Goal: Communication & Community: Answer question/provide support

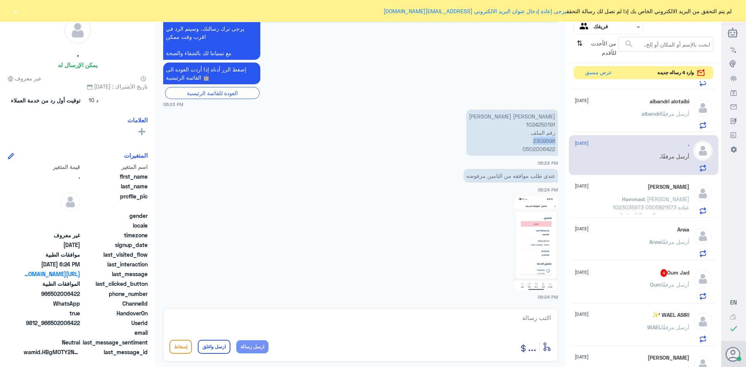
scroll to position [117, 0]
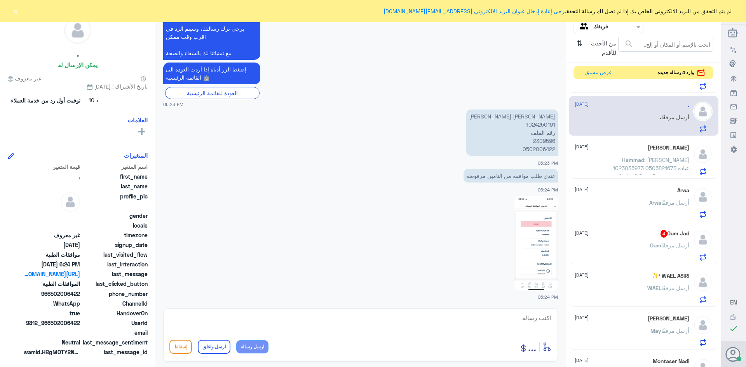
click at [641, 239] on div "Oum Jad 4 [DATE] Oum أرسل مرفقًا" at bounding box center [632, 245] width 115 height 31
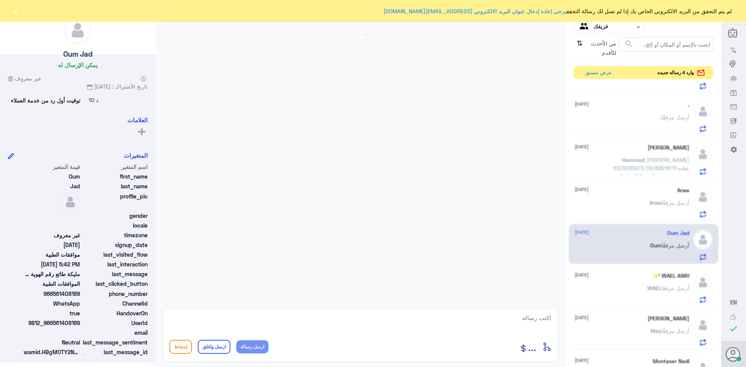
scroll to position [259, 0]
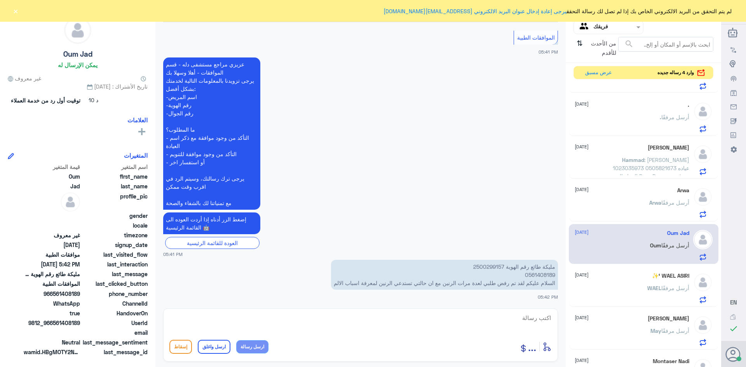
click at [480, 265] on p "مليكة طائع رقم الهوية 2500299157 0561408189 السلام عليكم لقد تم رفض طلبي لعدة م…" at bounding box center [444, 275] width 227 height 30
copy p "2500299157"
click at [530, 318] on textarea at bounding box center [360, 322] width 382 height 19
type textarea "السلام عليكم ورحمه الله وبركاته"
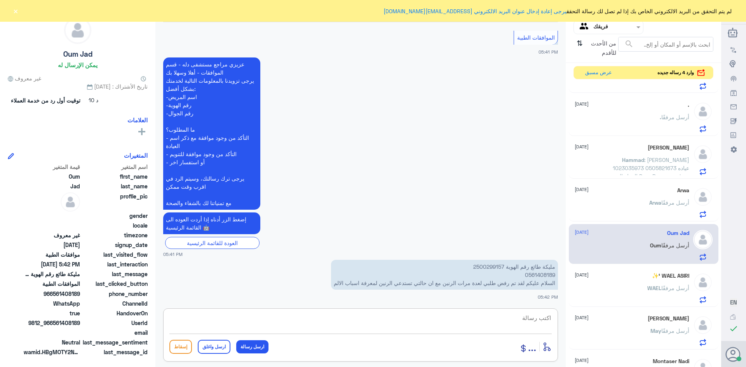
scroll to position [284, 0]
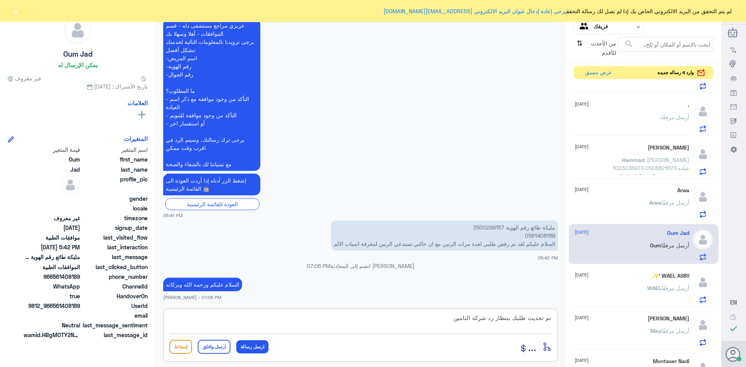
type textarea "تم تحديث طلبك بنتظار رد شركه التامين"
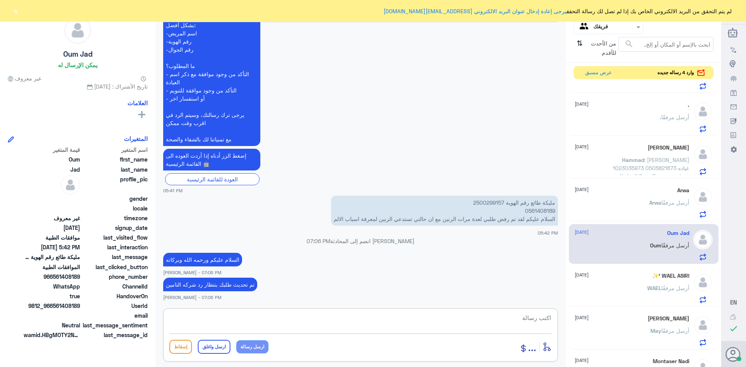
click at [520, 324] on textarea at bounding box center [360, 322] width 382 height 19
paste textarea "تمنياتي لك بالشفاء العاجل"
type textarea "تمنياتي لك بالشفاء العاجل"
click at [218, 346] on button "ارسل واغلق" at bounding box center [214, 347] width 33 height 14
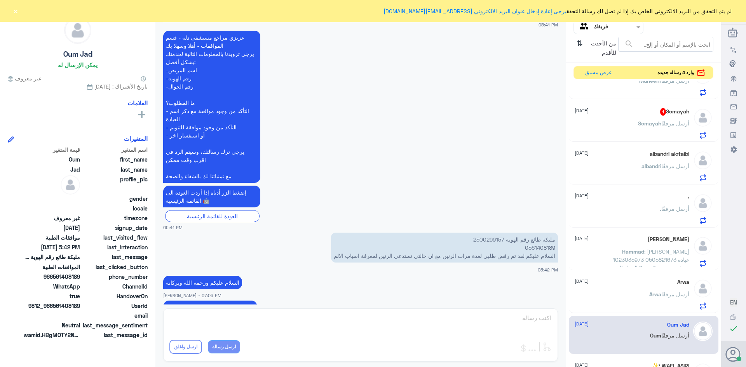
scroll to position [0, 0]
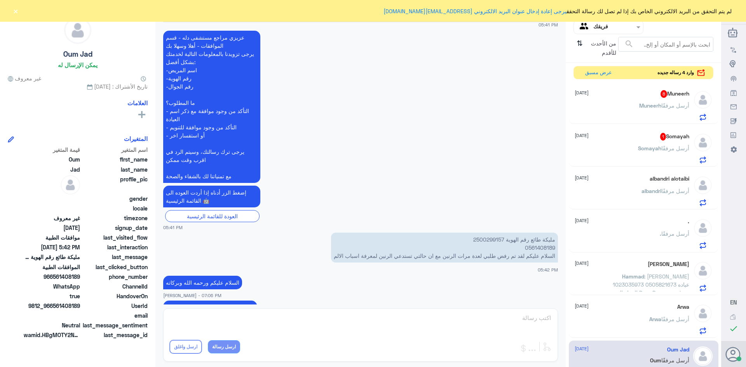
click at [654, 149] on span "Somayah" at bounding box center [649, 148] width 23 height 7
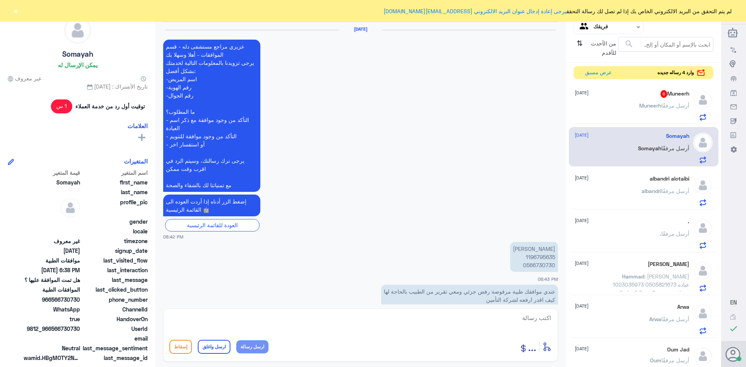
scroll to position [768, 0]
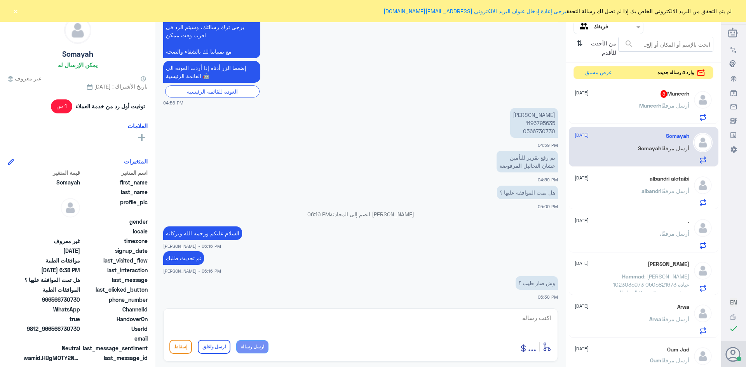
click at [534, 124] on p "[PERSON_NAME] 1196795635 0566730730" at bounding box center [534, 123] width 48 height 30
copy p "1196795635"
click at [532, 318] on textarea at bounding box center [360, 322] width 382 height 19
type textarea "ت"
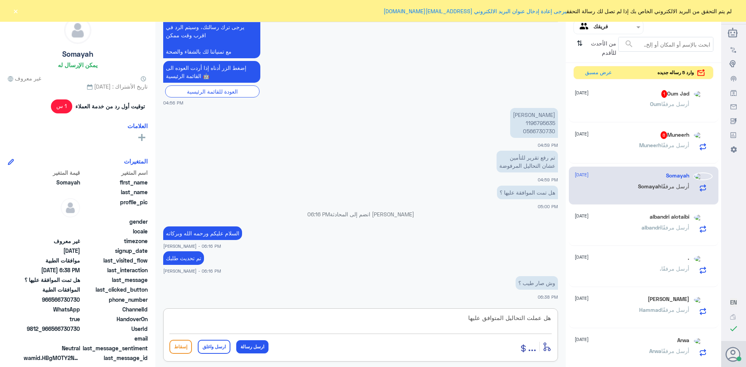
type textarea "هل عملت التحاليل المتوافق عليها"
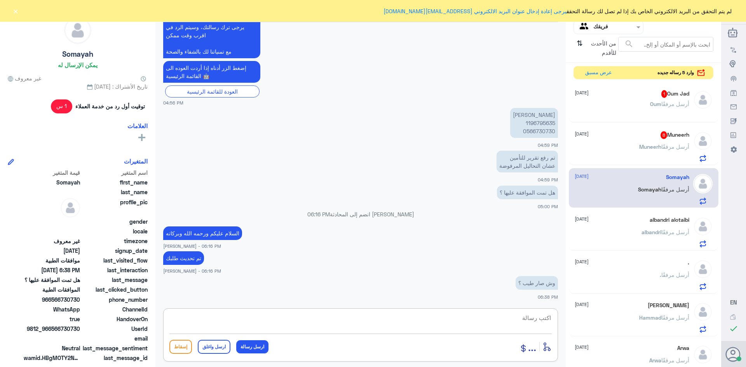
scroll to position [792, 0]
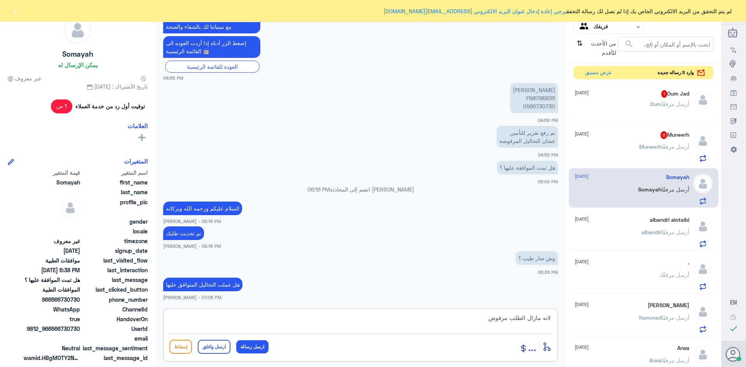
type textarea "لانه مازال الطلب مرفوض"
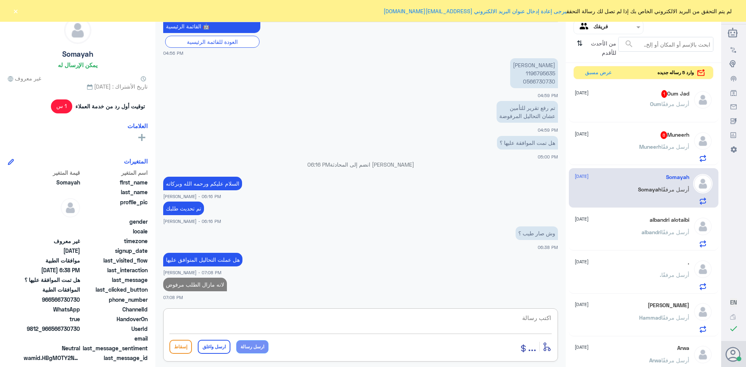
click at [624, 136] on div "Muneerh 8 [DATE]" at bounding box center [632, 135] width 115 height 8
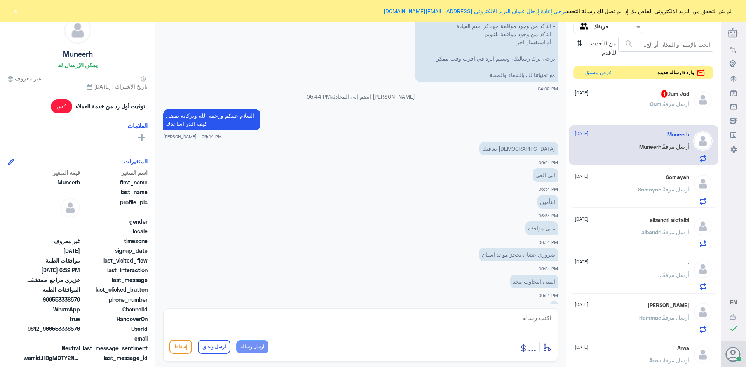
scroll to position [412, 0]
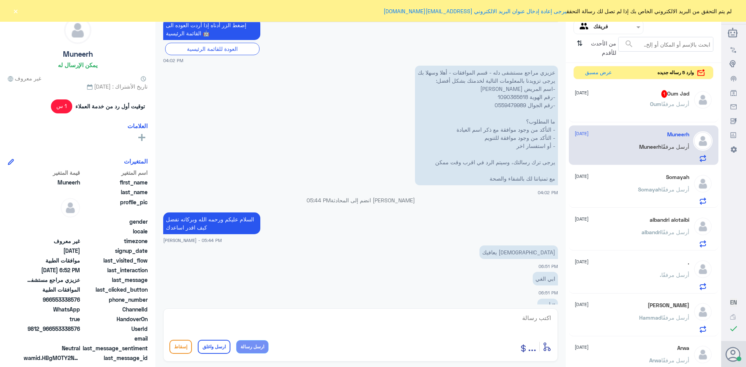
click at [505, 94] on p "عزيزي مراجع مستشفى دله - قسم الموافقات - أهلا وسهلا بك يرجى تزويدنا بالمعلومات …" at bounding box center [486, 126] width 143 height 120
copy p "1090365618"
click at [532, 317] on textarea at bounding box center [360, 322] width 382 height 19
type textarea "متى كان تاريخ الزياره"
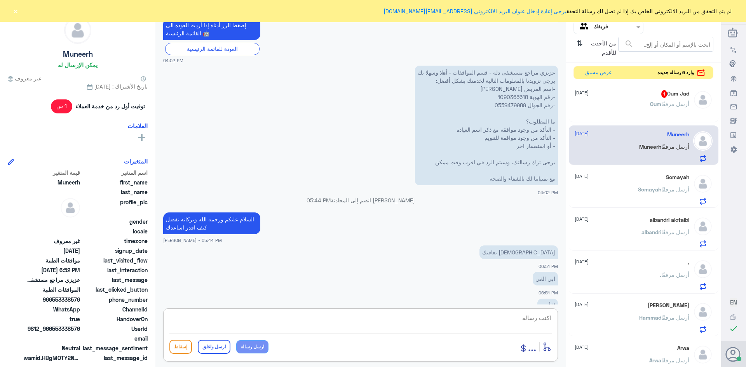
scroll to position [592, 0]
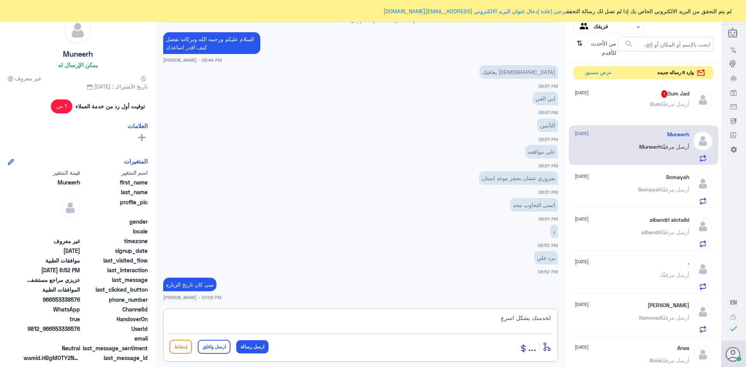
type textarea "لخدمتك بشكل اسرع"
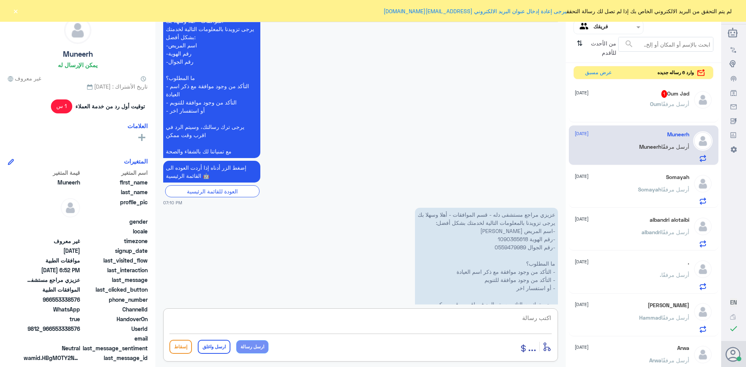
scroll to position [1375, 0]
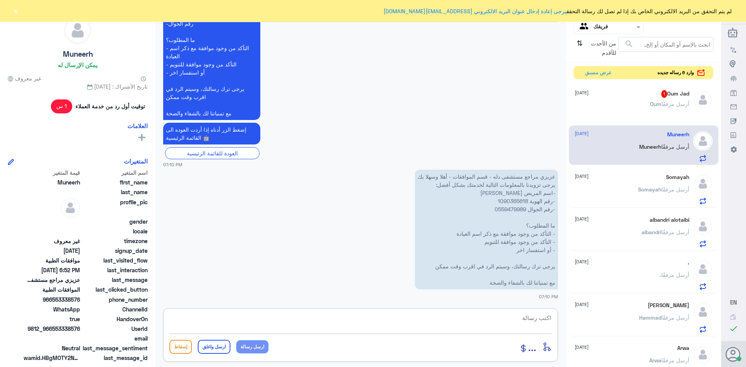
click at [504, 201] on p "عزيزي مراجع مستشفى دله - قسم الموافقات - أهلا وسهلا بك يرجى تزويدنا بالمعلومات …" at bounding box center [486, 230] width 143 height 120
copy p "1090365618"
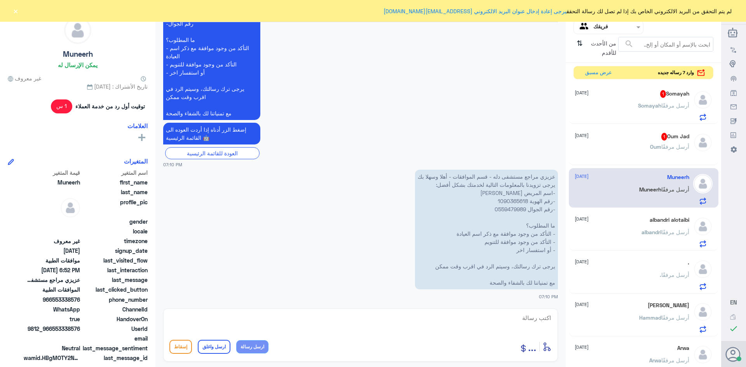
click at [620, 140] on div "Oum Jad 1 [DATE]" at bounding box center [632, 137] width 115 height 8
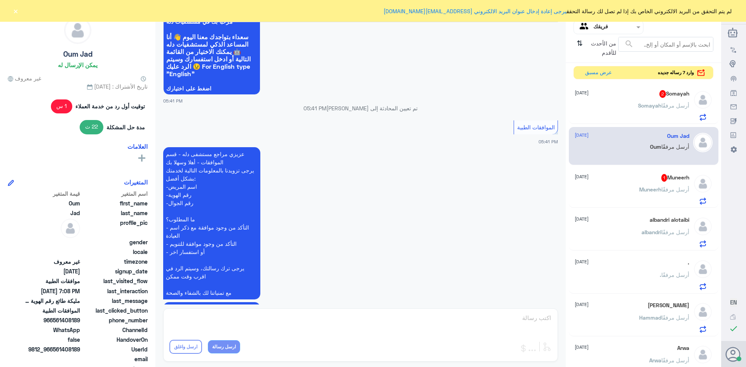
scroll to position [14, 0]
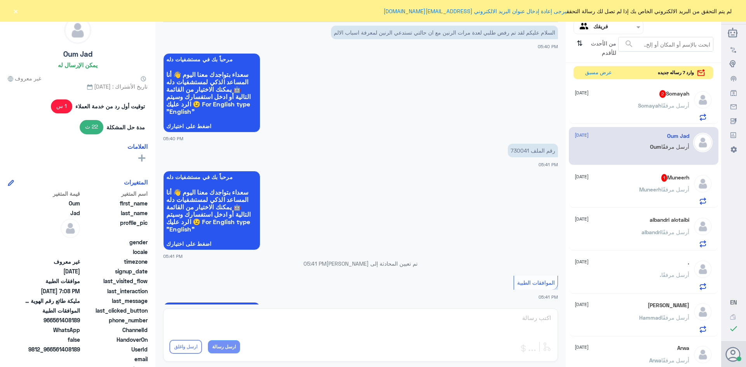
click at [518, 151] on p "رقم الملف 730041" at bounding box center [533, 151] width 50 height 14
copy p "730041"
click at [646, 184] on div "Muneerh 1 [DATE] Muneerh أرسل مرفقًا" at bounding box center [632, 189] width 115 height 31
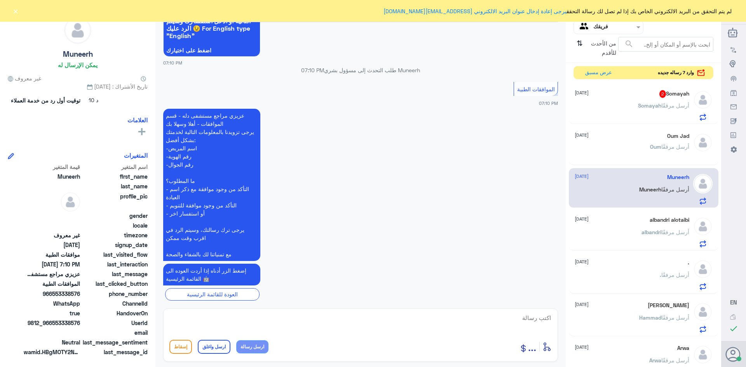
scroll to position [574, 0]
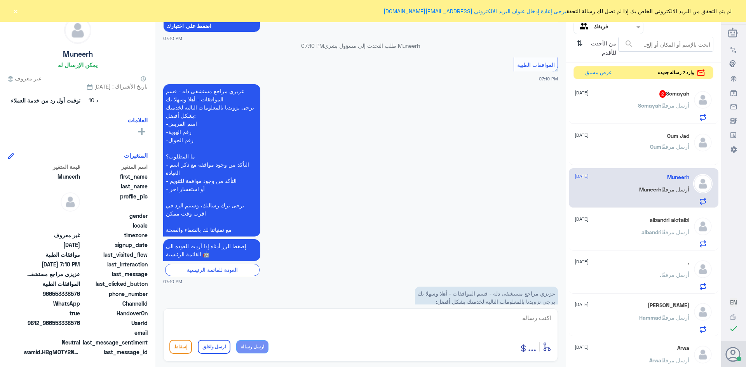
click at [656, 107] on span "Somayah" at bounding box center [649, 105] width 23 height 7
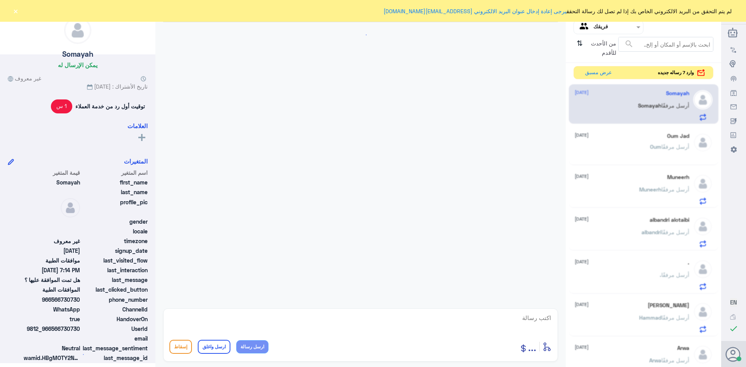
scroll to position [563, 0]
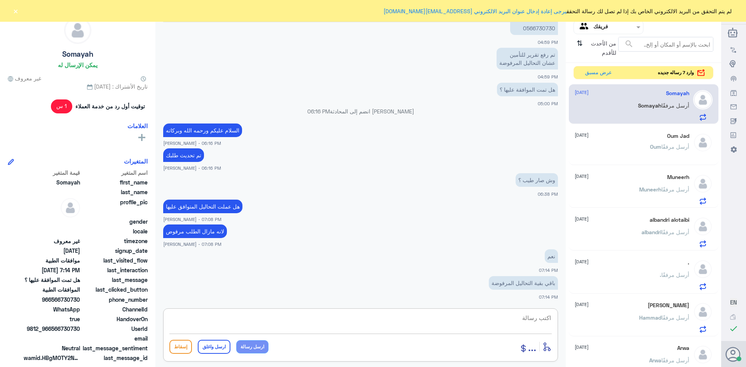
click at [535, 319] on textarea at bounding box center [360, 322] width 382 height 19
type textarea "ط"
type textarea "في حال ظهرت نتيجه التحاليل راح نحدث الطلب او فضلا التواصل مع شركه التامين"
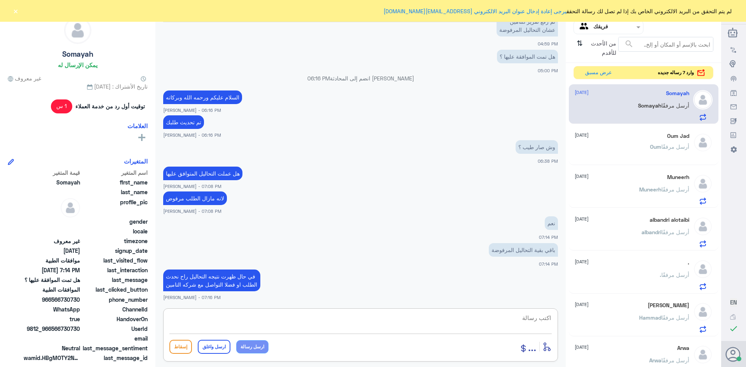
scroll to position [479, 0]
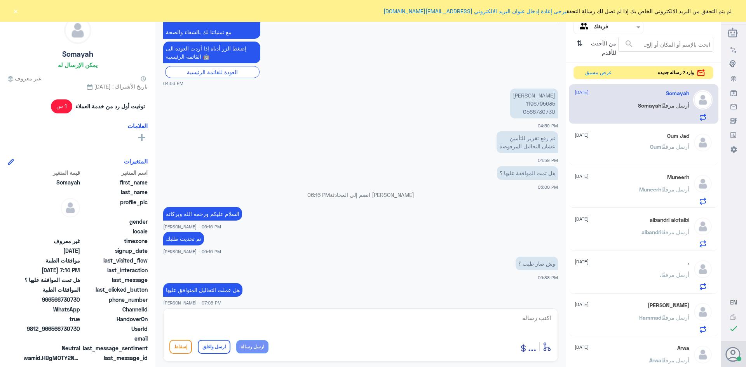
click at [531, 104] on p "[PERSON_NAME] 1196795635 0566730730" at bounding box center [534, 104] width 48 height 30
copy p "1196795635"
click at [593, 74] on button "عرض مسبق" at bounding box center [598, 72] width 33 height 12
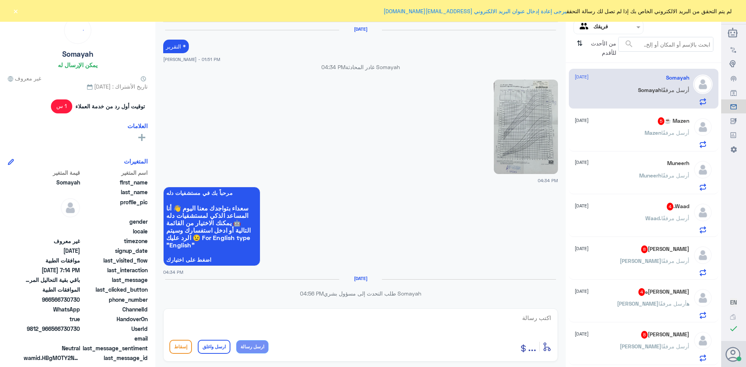
scroll to position [563, 0]
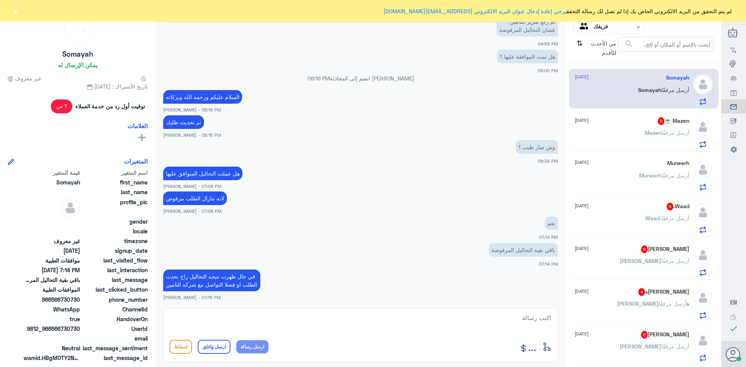
click at [645, 124] on div "Mazen ☕️ 5 [DATE]" at bounding box center [632, 121] width 115 height 8
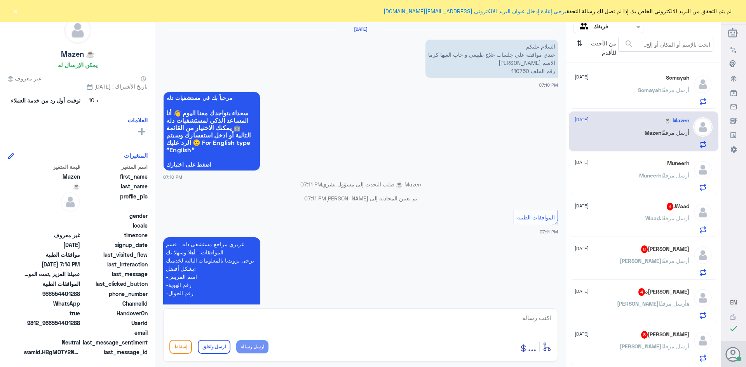
scroll to position [266, 0]
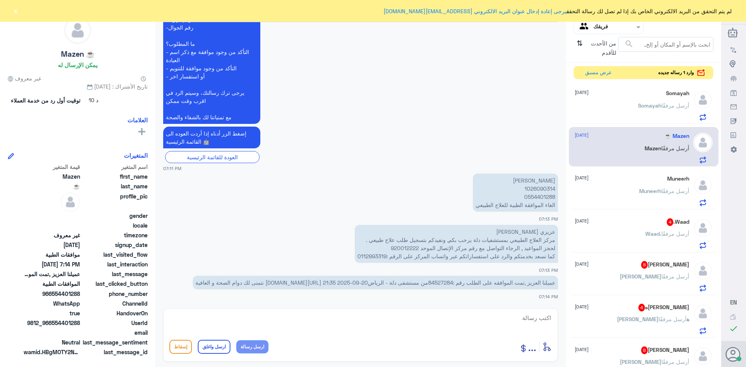
click at [437, 280] on span "عميلنا العزيز ,تمت الموافقه على الطلب رقم :84527284من مستشفى دلة - الرياض20-09-…" at bounding box center [376, 282] width 360 height 7
click at [433, 286] on span "عميلنا العزيز ,تمت الموافقه على الطلب رقم :84527284من مستشفى دلة - الرياض20-09-…" at bounding box center [376, 282] width 360 height 7
drag, startPoint x: 430, startPoint y: 283, endPoint x: 454, endPoint y: 286, distance: 24.7
click at [454, 286] on span "عميلنا العزيز ,تمت الموافقه على الطلب رقم :84527284من مستشفى دلة - الرياض20-09-…" at bounding box center [376, 282] width 360 height 7
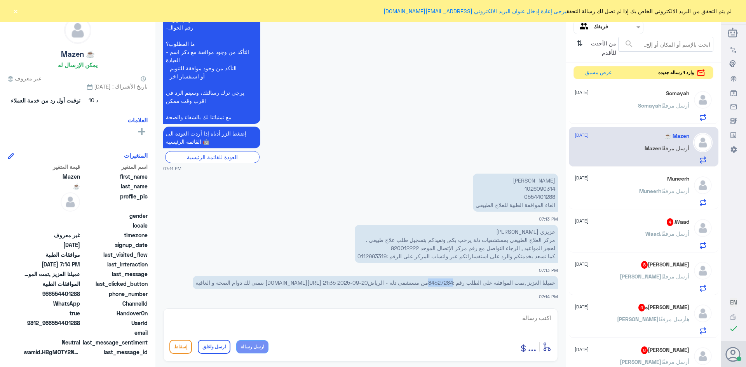
copy span "84527284"
click at [532, 317] on textarea at bounding box center [360, 322] width 382 height 19
type textarea "السلام عليكم ورحمه الله وبركاته"
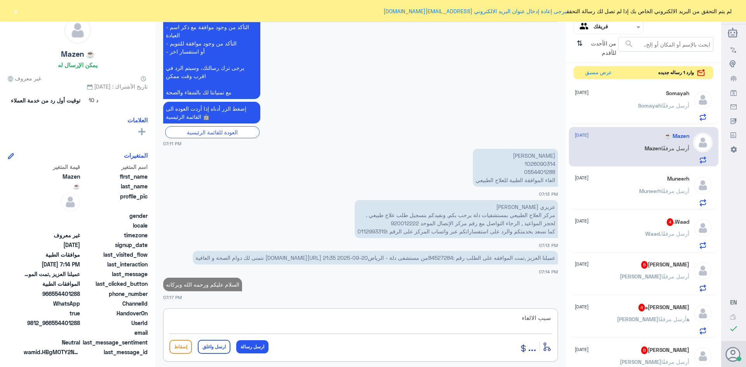
type textarea "سبب الالغاء"
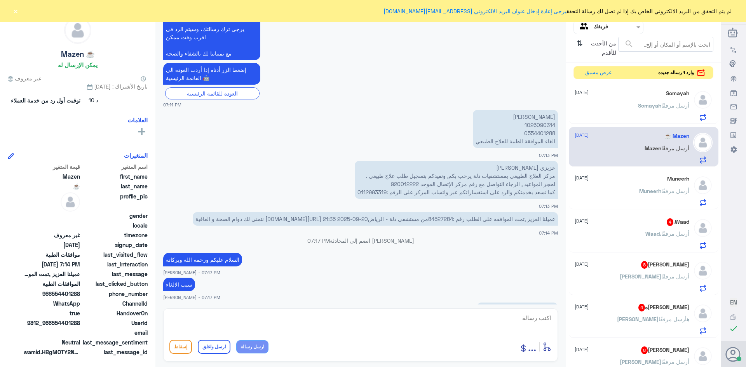
scroll to position [342, 0]
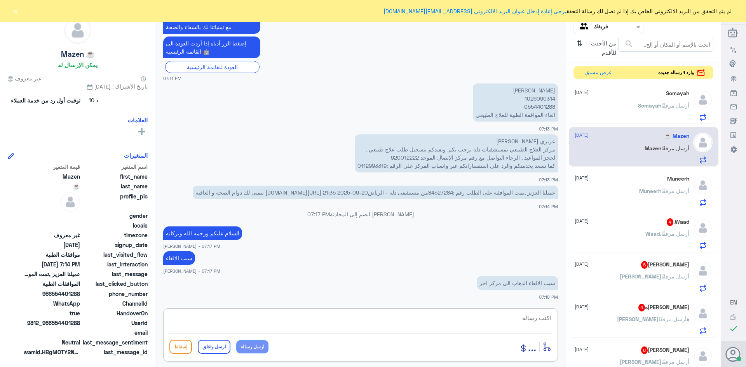
click at [536, 320] on textarea at bounding box center [360, 322] width 382 height 19
click at [509, 281] on p "سبب الالغاء الذهاب الي مركز اخر" at bounding box center [517, 283] width 81 height 14
copy div "سبب الالغاء الذهاب الي مركز اخر"
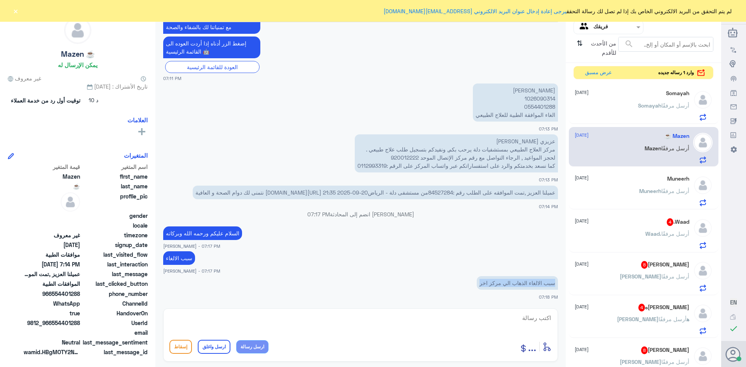
click at [518, 281] on p "سبب الالغاء الذهاب الي مركز اخر" at bounding box center [517, 283] width 81 height 14
click at [509, 319] on textarea at bounding box center [360, 322] width 382 height 19
paste textarea "تمنياتي لك بالشفاء العاجل"
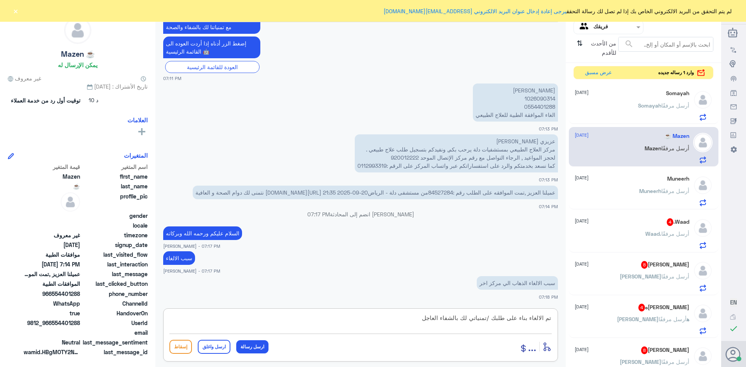
type textarea "تم الالغاء بناء على طلبك /تمنياتي لك بالشفاء العاجل"
click at [214, 349] on button "ارسل واغلق" at bounding box center [214, 347] width 33 height 14
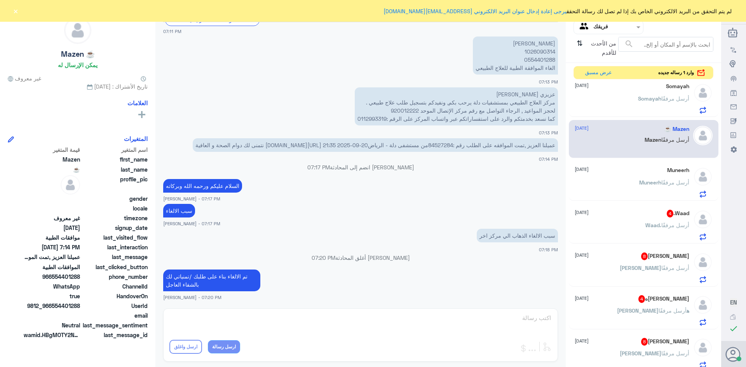
scroll to position [0, 0]
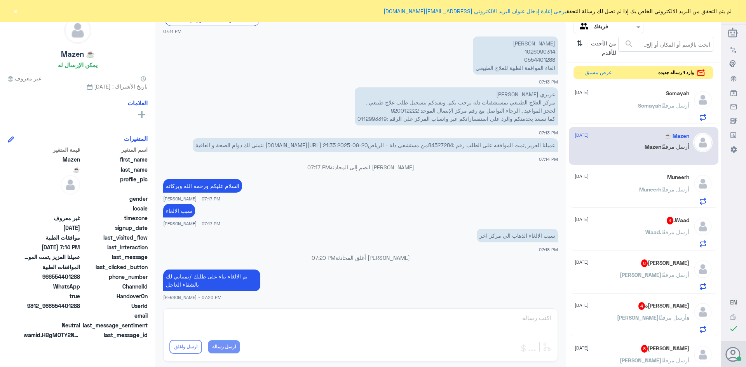
click at [638, 98] on div "Somayah [DATE] [PERSON_NAME] أرسل مرفقًا" at bounding box center [632, 105] width 115 height 31
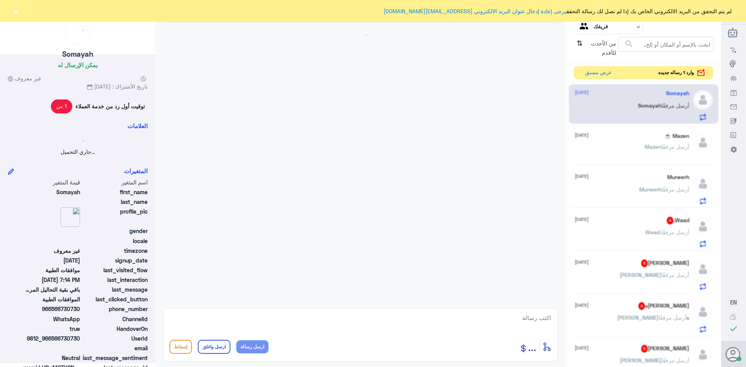
scroll to position [563, 0]
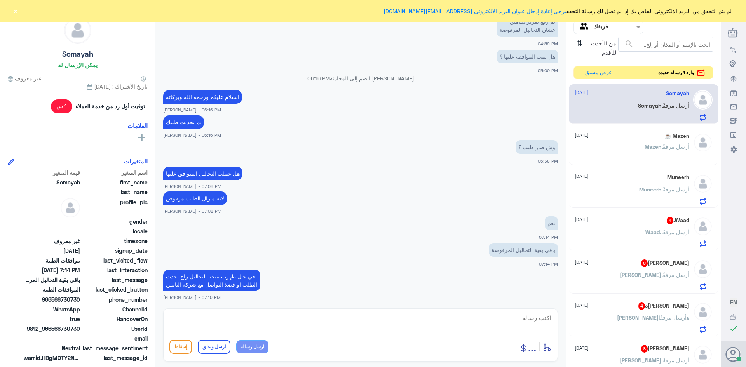
click at [654, 145] on span "Mazen" at bounding box center [653, 146] width 17 height 7
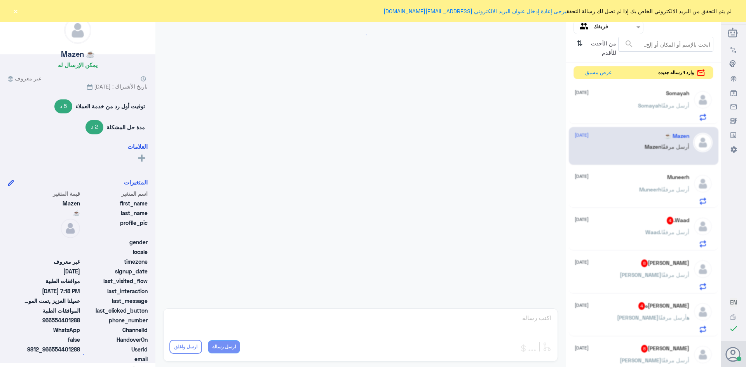
scroll to position [403, 0]
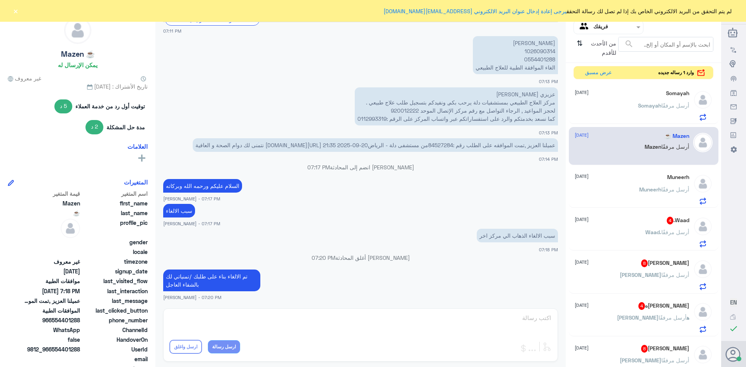
click at [639, 193] on p "[PERSON_NAME] أرسل مرفقًا" at bounding box center [664, 194] width 50 height 19
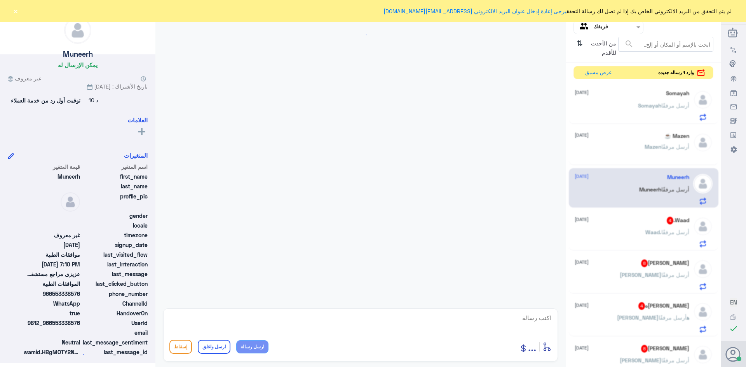
scroll to position [690, 0]
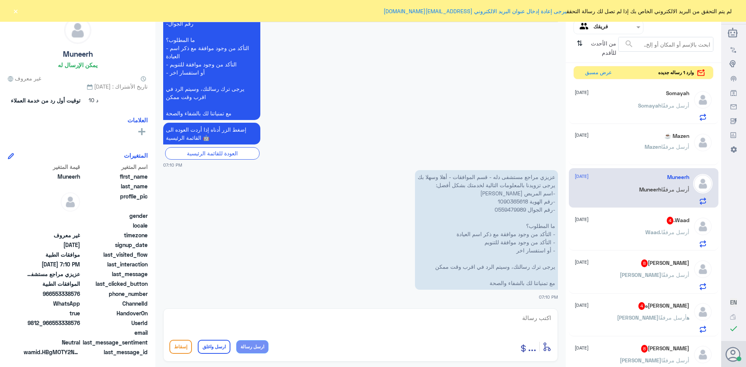
click at [640, 225] on div "Waad. 4 [DATE] Waad. أرسل مرفقًا" at bounding box center [632, 232] width 115 height 31
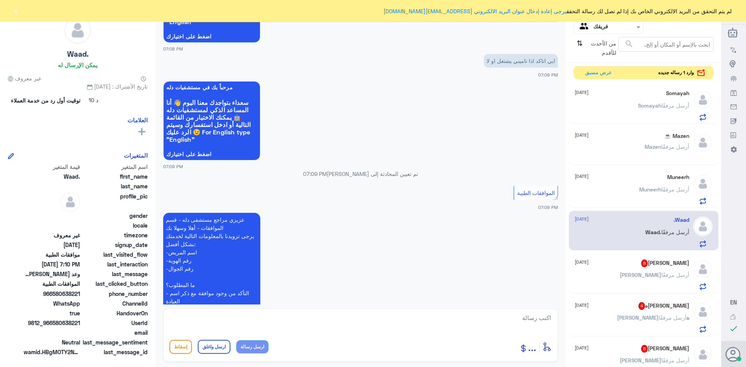
scroll to position [259, 0]
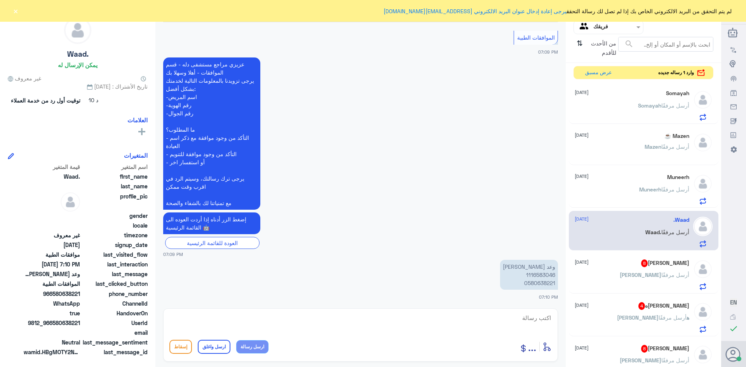
click at [536, 275] on p "وعد [PERSON_NAME] 1116583046 0580638221" at bounding box center [529, 275] width 58 height 30
copy p "1116583046"
click at [529, 318] on textarea at bounding box center [360, 322] width 382 height 19
click at [536, 275] on p "وعد [PERSON_NAME] 1116583046 0580638221" at bounding box center [529, 275] width 58 height 30
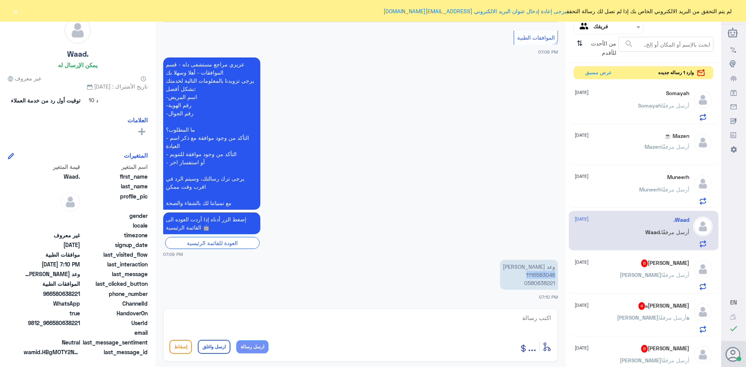
click at [536, 275] on p "وعد [PERSON_NAME] 1116583046 0580638221" at bounding box center [529, 275] width 58 height 30
copy p "1116583046"
click at [522, 316] on textarea at bounding box center [360, 322] width 382 height 19
paste textarea "تمنياتي لك بالشفاء العاجل"
type textarea "اعتذر منك غير فعال في دله النخيل /تمنياتي لك بالشفاء العاجل"
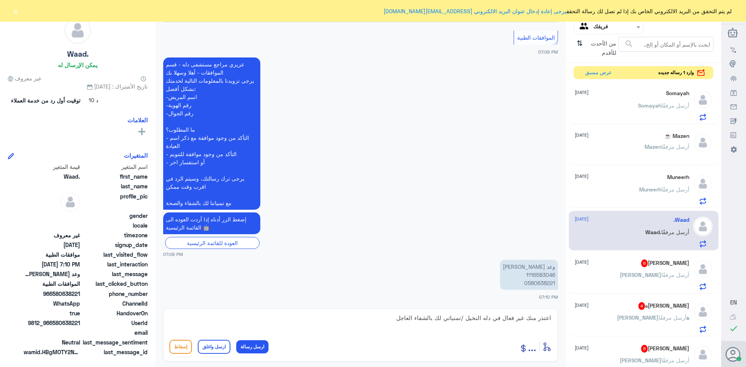
drag, startPoint x: 211, startPoint y: 349, endPoint x: 216, endPoint y: 349, distance: 4.3
click at [214, 349] on button "ارسل واغلق" at bounding box center [214, 347] width 33 height 14
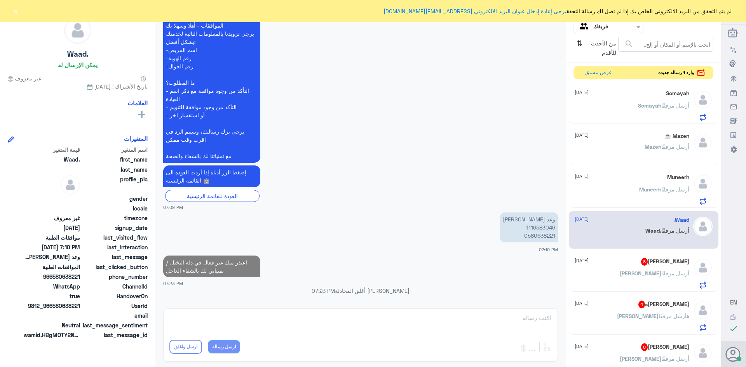
click at [639, 272] on div "[PERSON_NAME] أرسل مرفقًا" at bounding box center [632, 279] width 115 height 17
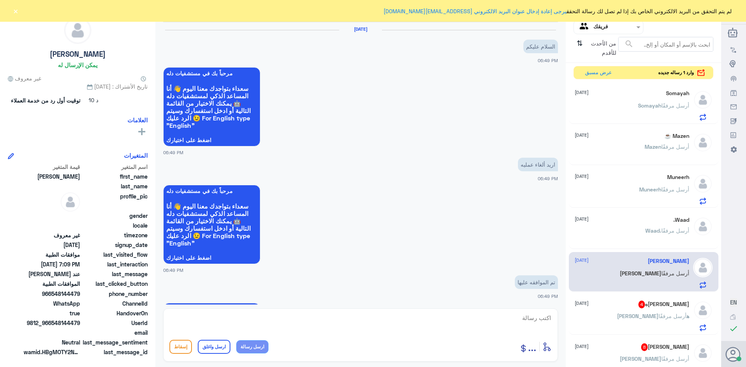
scroll to position [457, 0]
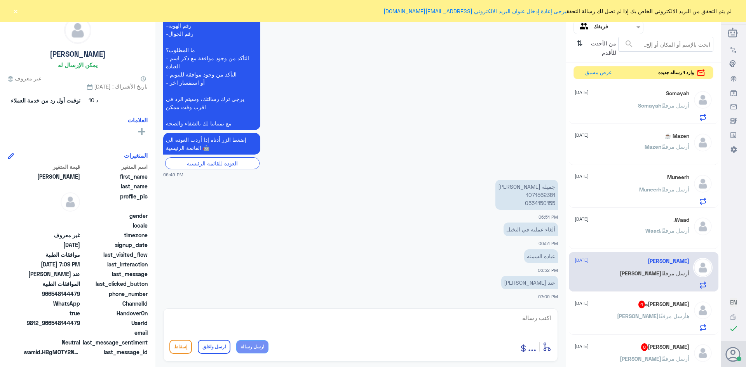
click at [529, 197] on p "جميله [PERSON_NAME] 1071562381 0554150155" at bounding box center [527, 195] width 63 height 30
click at [545, 318] on textarea at bounding box center [360, 322] width 382 height 19
type textarea "السلام عليكم ورحمه الله وبركاته"
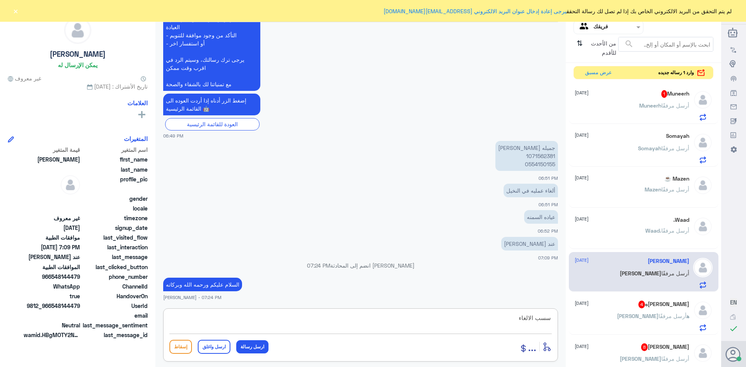
drag, startPoint x: 507, startPoint y: 317, endPoint x: 746, endPoint y: 370, distance: 244.9
click at [746, 367] on html "Dallah Hospitals منشئ البوت مهارات تدريب البوت إذاعة الجمهور صندوق الوارد أدوات…" at bounding box center [373, 183] width 746 height 367
type textarea "سبب الالغاء"
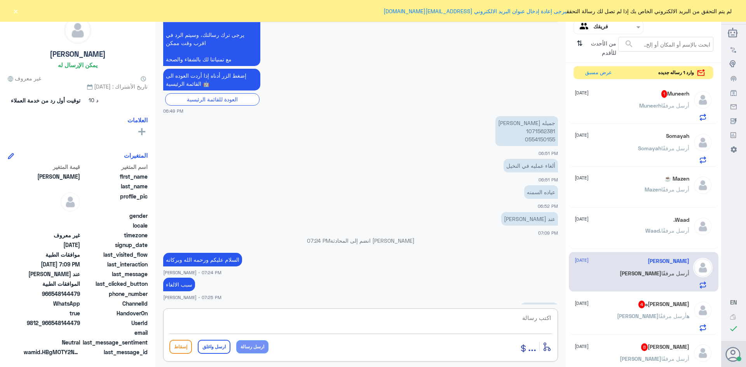
scroll to position [640, 0]
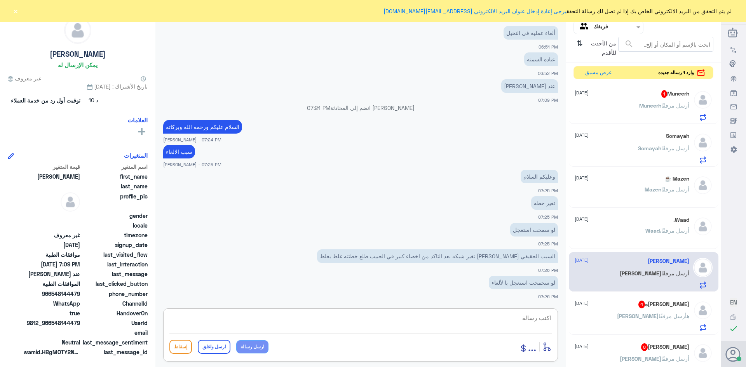
drag, startPoint x: 489, startPoint y: 262, endPoint x: 444, endPoint y: 178, distance: 94.8
click at [444, 178] on app-msgs-text "وعليكم السلام" at bounding box center [360, 177] width 395 height 14
click at [654, 97] on div "Muneerh 1 [DATE]" at bounding box center [632, 94] width 115 height 8
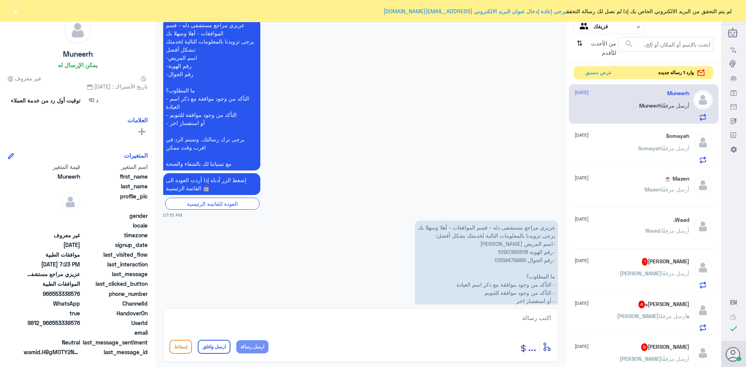
scroll to position [651, 0]
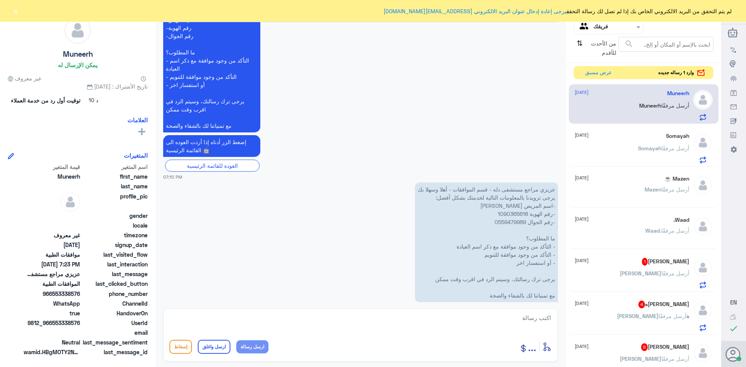
click at [632, 147] on div "[PERSON_NAME] أرسل مرفقًا" at bounding box center [632, 154] width 115 height 17
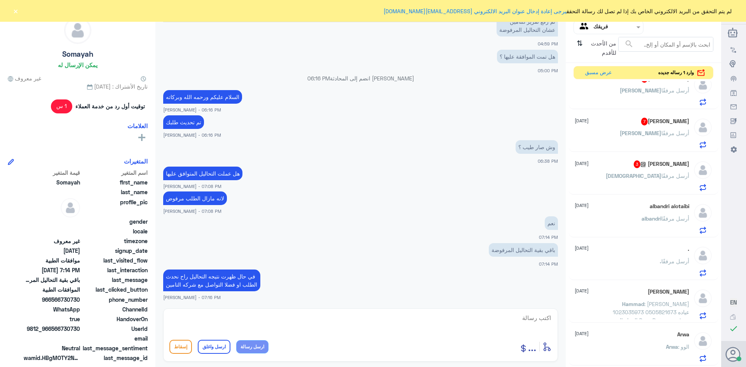
scroll to position [272, 0]
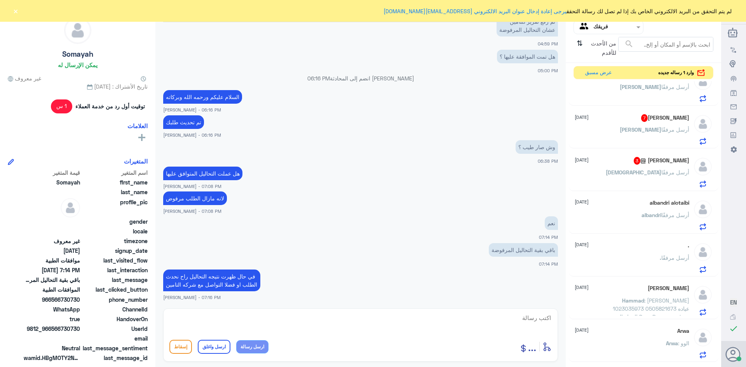
click at [642, 229] on p "albandri أرسل مرفقًا" at bounding box center [666, 220] width 48 height 19
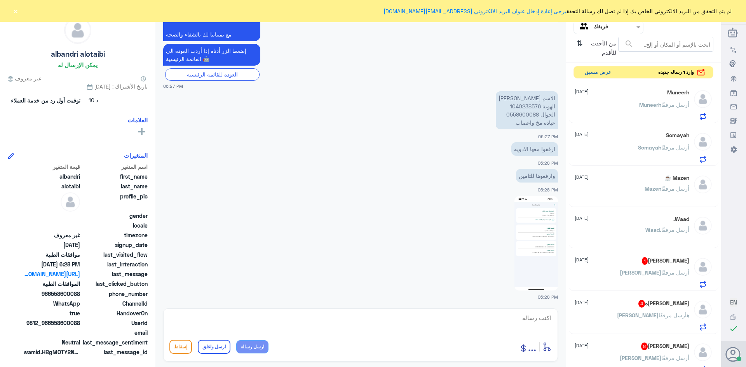
click at [591, 73] on button "عرض مسبق" at bounding box center [598, 72] width 33 height 12
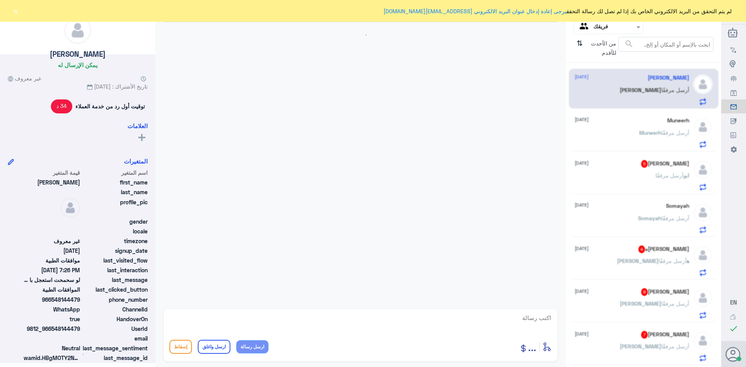
scroll to position [536, 0]
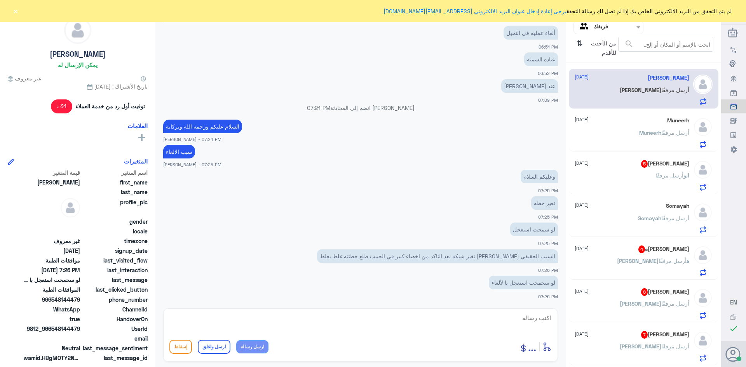
click at [518, 319] on textarea at bounding box center [360, 322] width 382 height 19
paste textarea "تمنياتي لك بالشفاء العاجل"
type textarea "تم الالغاء /تمنياتي لك بالشفاء العاجل"
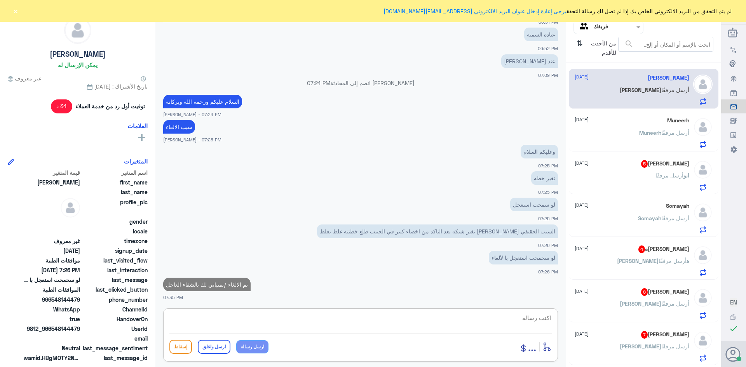
click at [651, 176] on div "[PERSON_NAME] مرفقًا" at bounding box center [632, 181] width 115 height 17
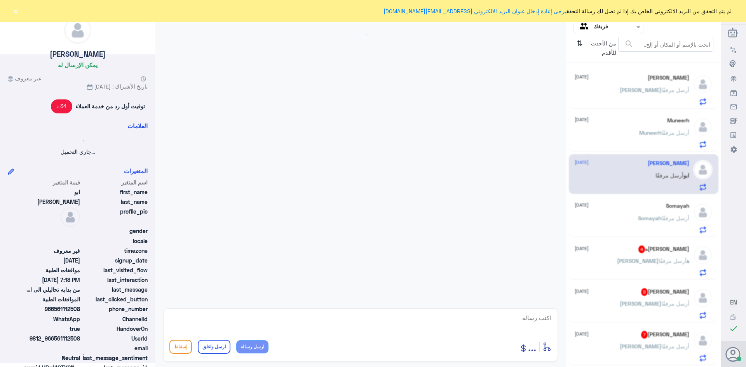
scroll to position [495, 0]
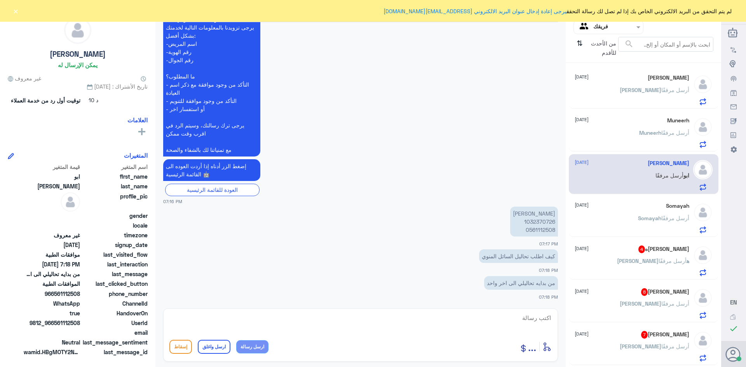
click at [534, 313] on textarea at bounding box center [360, 322] width 382 height 19
type textarea "السلام عليكم عليكم ورحمه الله وبركاته"
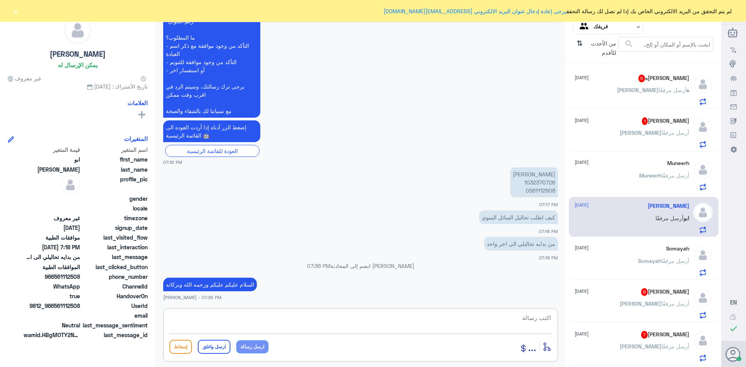
click at [539, 313] on textarea at bounding box center [360, 322] width 382 height 19
type textarea "الدخول عبر تطبيق دله للحصول على جميع الفحوصات"
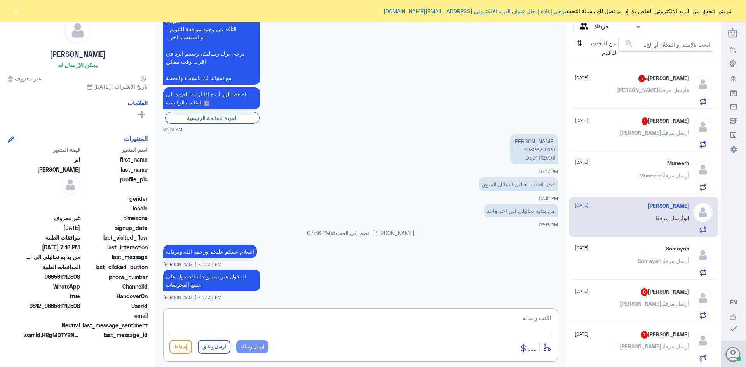
click at [516, 318] on textarea at bounding box center [360, 322] width 382 height 19
paste textarea "تمنياتي لك بالشفاء العاجل"
type textarea "تمنياتي لك بالشفاء العاجل"
drag, startPoint x: 214, startPoint y: 347, endPoint x: 248, endPoint y: 347, distance: 33.8
click at [217, 347] on button "ارسل واغلق" at bounding box center [214, 347] width 33 height 14
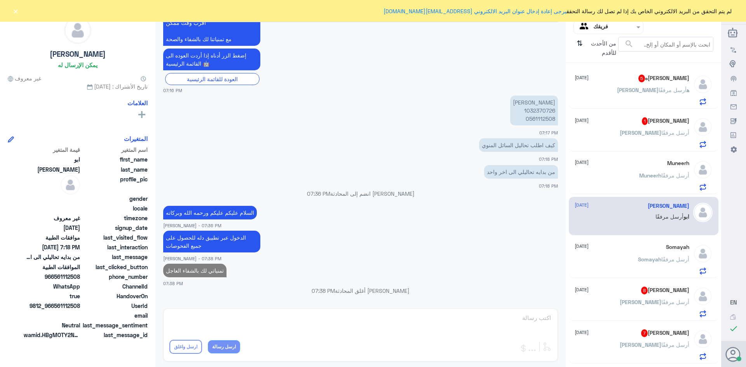
scroll to position [576, 0]
click at [640, 120] on div "[PERSON_NAME] 1 [DATE]" at bounding box center [632, 121] width 115 height 8
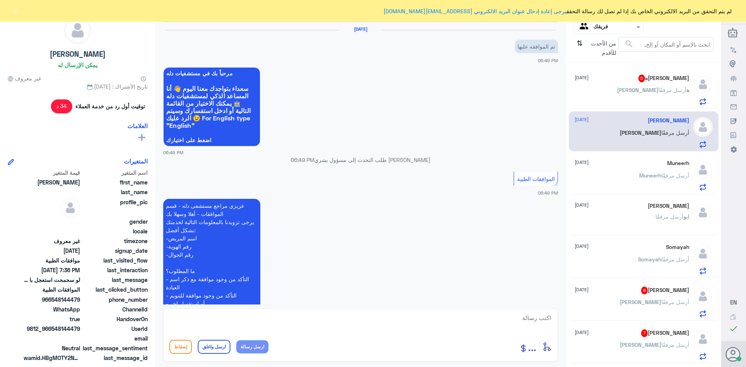
scroll to position [470, 0]
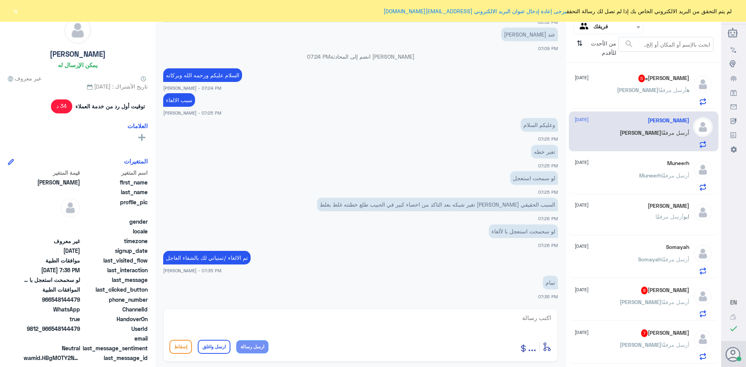
click at [660, 88] on span "أرسل مرفقًا" at bounding box center [673, 90] width 28 height 7
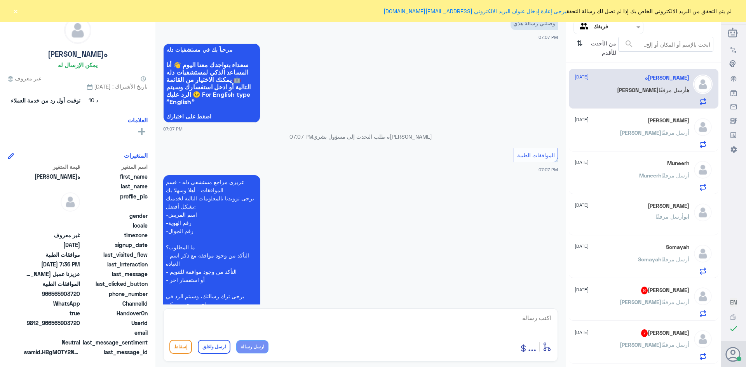
scroll to position [621, 0]
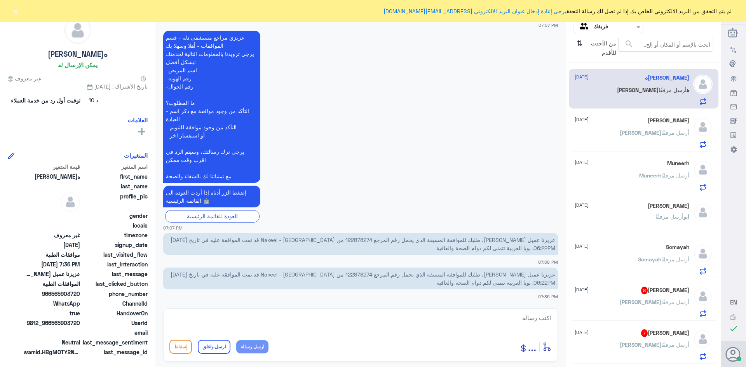
click at [386, 239] on p "عزيزنا عميل [PERSON_NAME]، طلبك للموافقة المسبقة الذي يحمل رقم المرجع 122878274…" at bounding box center [360, 244] width 395 height 22
click at [535, 313] on textarea at bounding box center [360, 322] width 382 height 19
type textarea "ص"
type textarea "نعم تمت الموافقه"
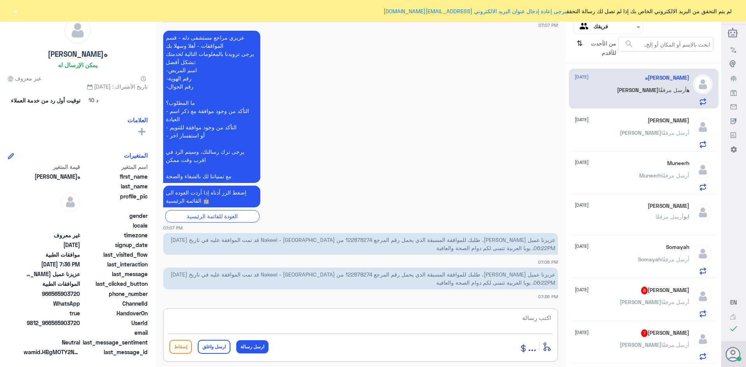
scroll to position [646, 0]
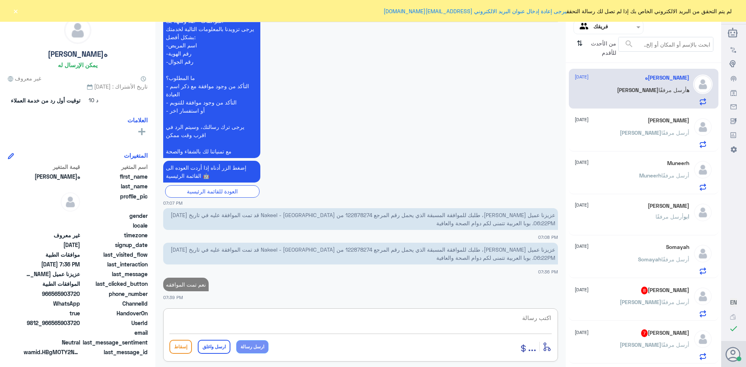
paste textarea "تمنياتي لك بالشفاء العاجل"
type textarea "تمنياتي لك بالشفاء العاجل"
click at [215, 344] on button "ارسل واغلق" at bounding box center [214, 347] width 33 height 14
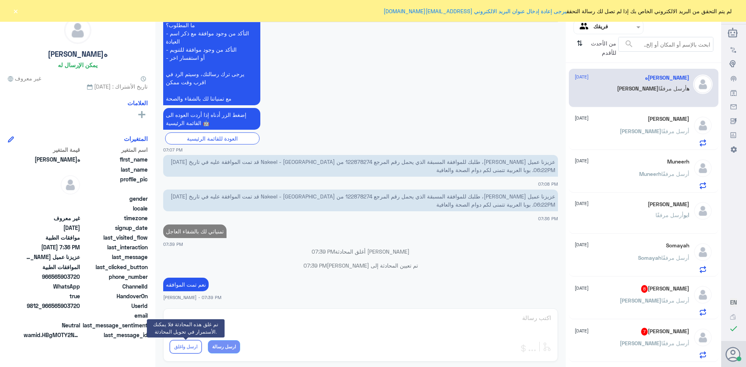
click at [653, 294] on div "[PERSON_NAME] 8 [DATE] [PERSON_NAME] أرسل مرفقًا" at bounding box center [632, 300] width 115 height 31
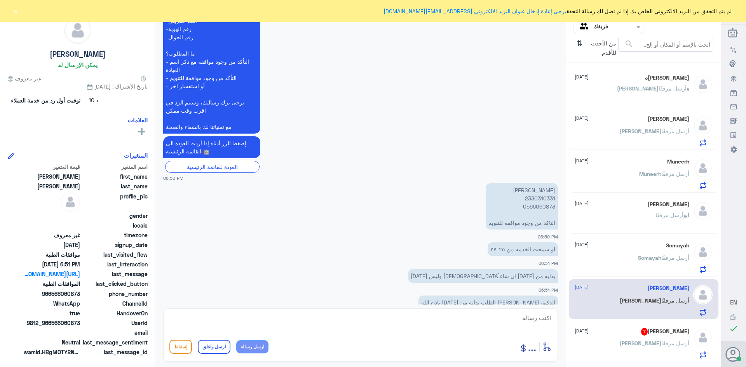
scroll to position [409, 0]
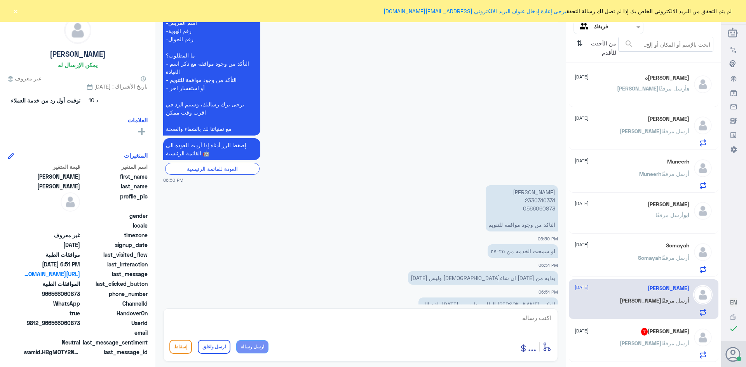
click at [531, 197] on p "ايه [PERSON_NAME] 2330310331 0566060873 التاكد من وجود موافقه للتنويم" at bounding box center [522, 208] width 72 height 46
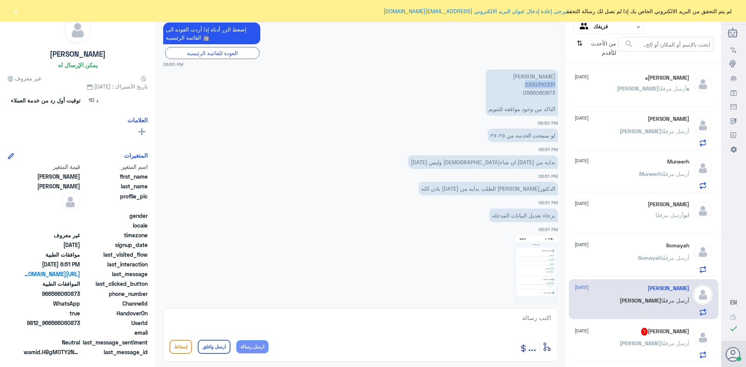
scroll to position [526, 0]
click at [522, 260] on img at bounding box center [537, 282] width 44 height 94
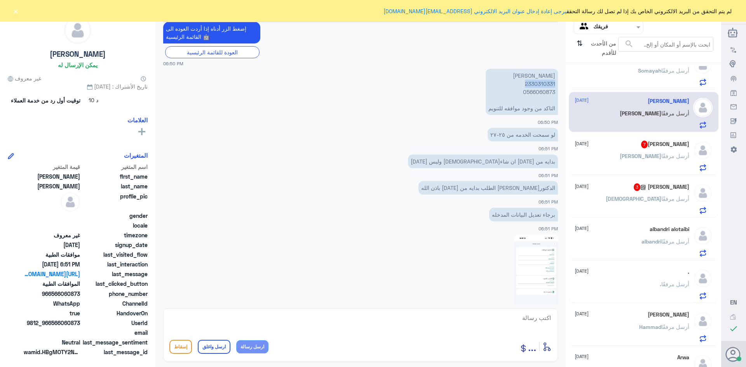
scroll to position [155, 0]
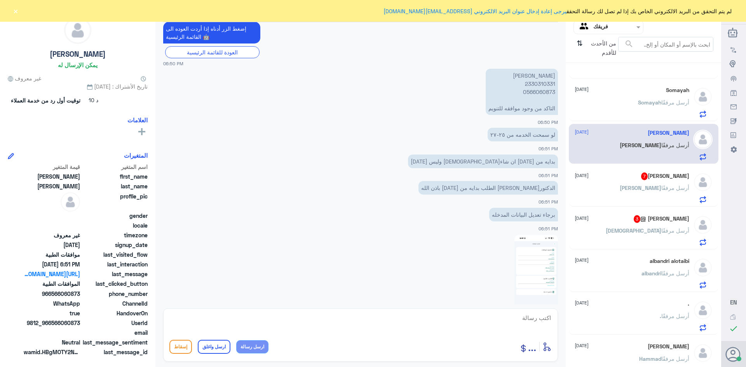
click at [632, 225] on div "[DEMOGRAPHIC_DATA] @ 3 [DATE] [DEMOGRAPHIC_DATA] أرسل مرفقًا" at bounding box center [632, 230] width 115 height 31
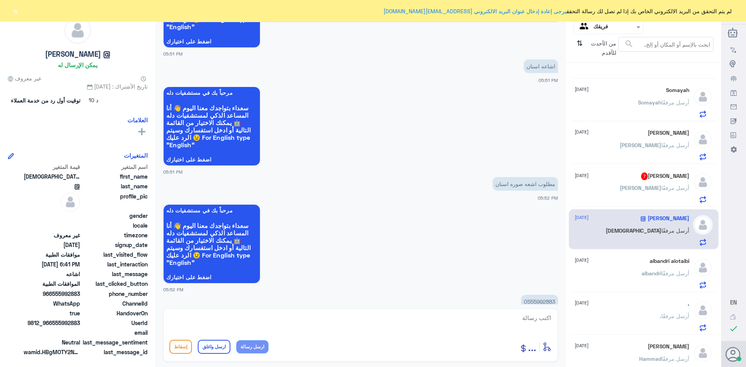
scroll to position [69, 0]
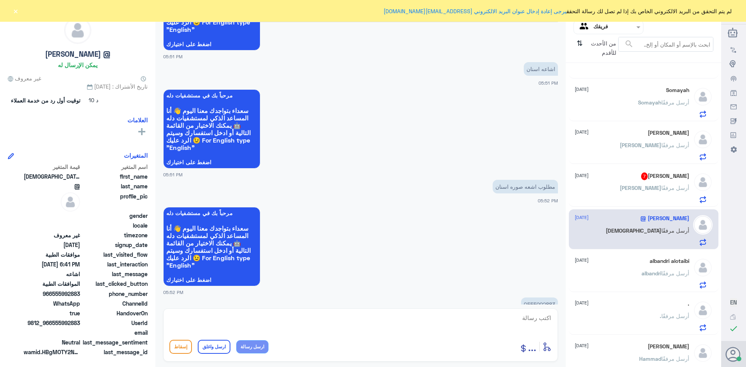
click at [641, 177] on h5 "[PERSON_NAME] 7" at bounding box center [665, 177] width 48 height 8
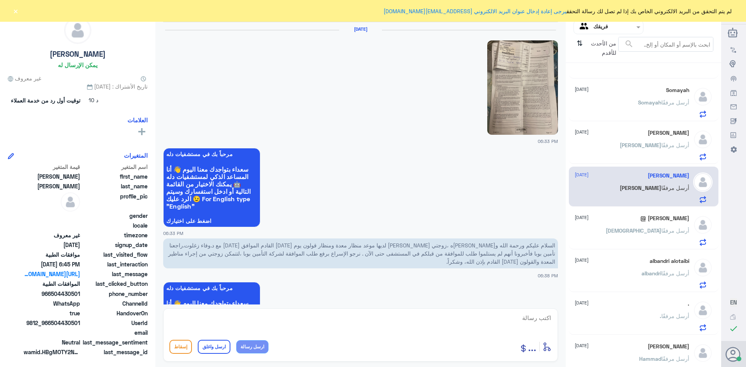
scroll to position [501, 0]
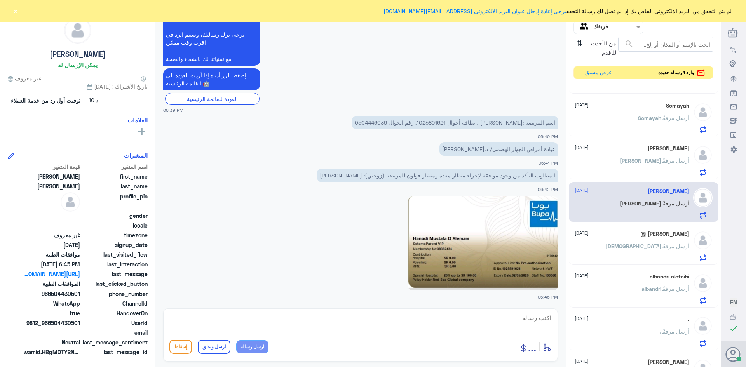
click at [417, 122] on p "اسم المريضة :[PERSON_NAME] ، بطاقة أحوال 1025891621, رقم الجوال 0504446039" at bounding box center [455, 123] width 206 height 14
click at [543, 319] on textarea at bounding box center [360, 322] width 382 height 19
type textarea "السلام عليكم ورحمه الله وبركاته"
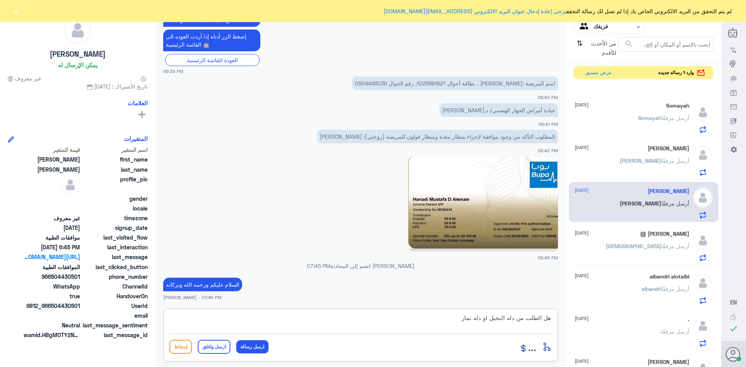
type textarea "هل الطلب من دله النخيل او دله نمار"
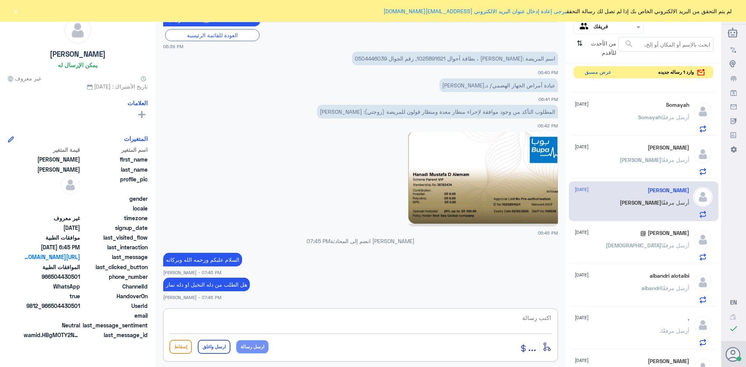
click at [594, 72] on button "عرض مسبق" at bounding box center [598, 72] width 33 height 12
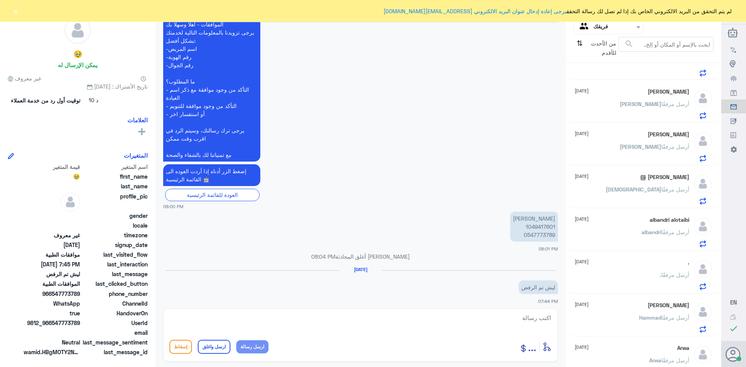
scroll to position [1272, 0]
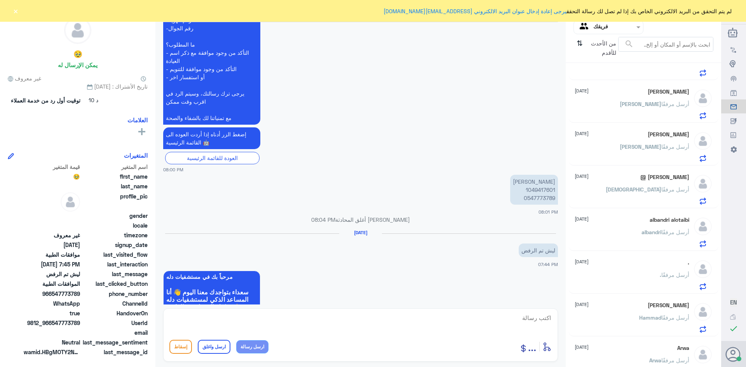
click at [535, 175] on p "[PERSON_NAME] 1049417601 0547773789" at bounding box center [534, 190] width 48 height 30
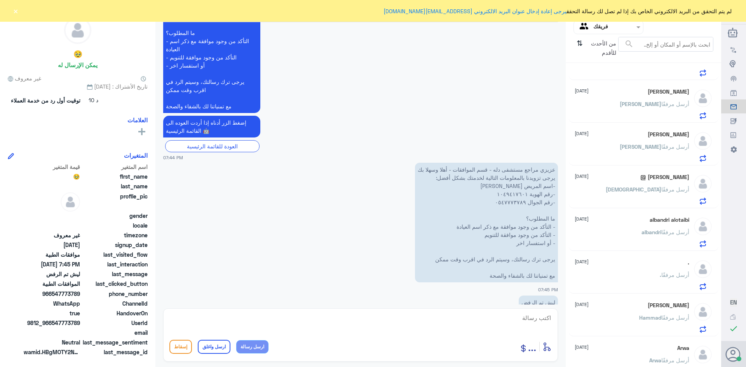
scroll to position [1717, 0]
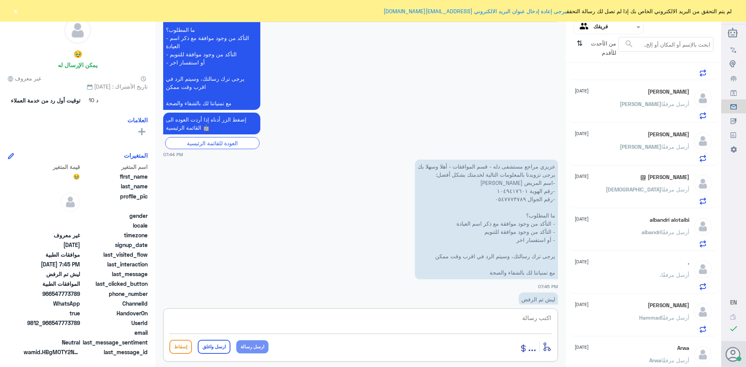
click at [539, 321] on textarea at bounding box center [360, 322] width 382 height 19
paste textarea "تمنياتي لك بالشفاء العاجل"
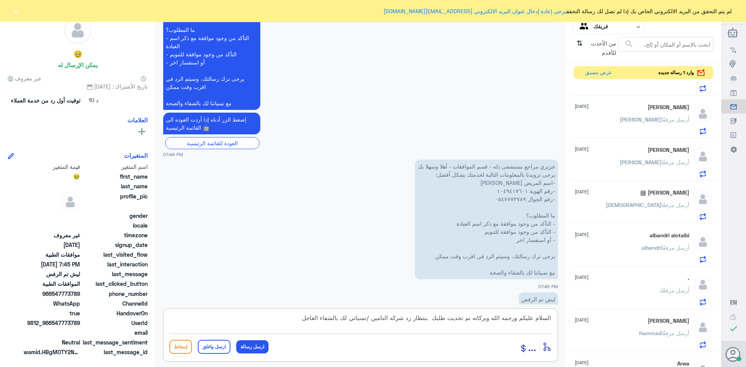
type textarea "السلام عليكم ورحمه الله وبركاته تم تحديث طلبك بنتظار رد شركه التامين /تمنياتي ل…"
click at [212, 349] on button "ارسل واغلق" at bounding box center [214, 347] width 33 height 14
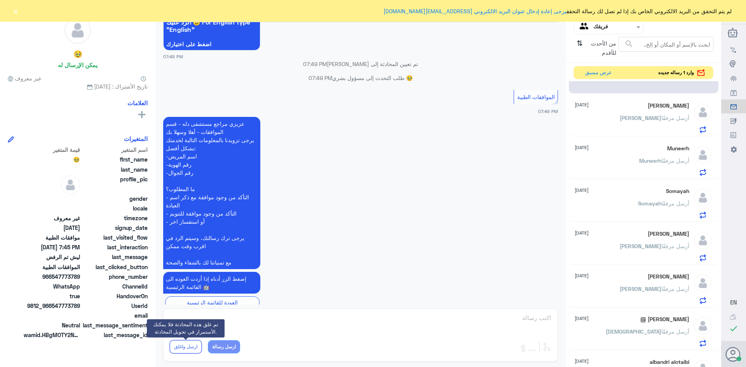
scroll to position [0, 0]
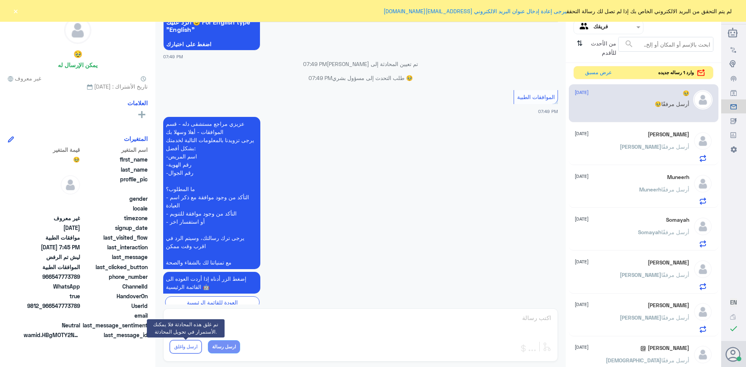
click at [611, 97] on div "🥹 [DATE] 🥹 أرسل مرفقًا" at bounding box center [632, 104] width 115 height 29
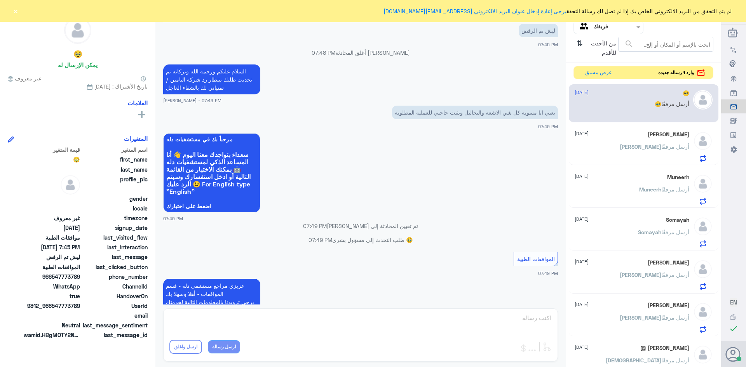
scroll to position [1862, 0]
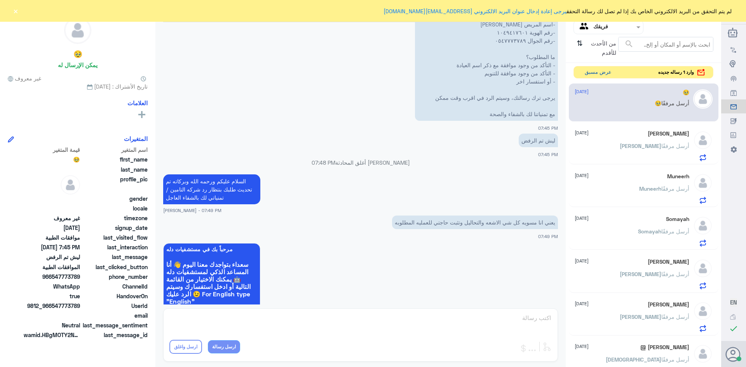
click at [594, 70] on button "عرض مسبق" at bounding box center [598, 72] width 33 height 12
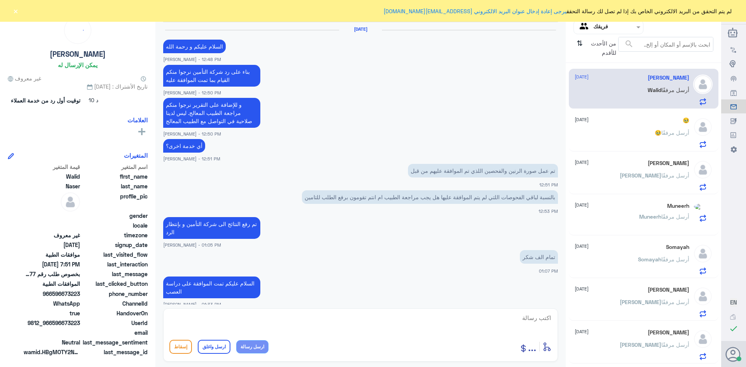
scroll to position [563, 0]
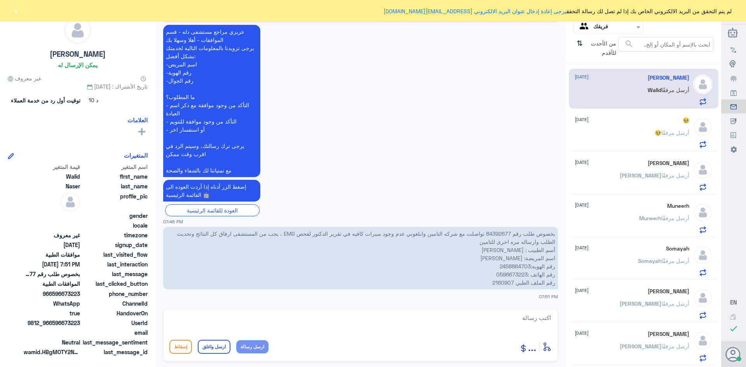
click at [498, 284] on p "بخصوص طلب رقم 84392677 تواصلت مع شركه التامين وابلغوني عدم وجود مببرات كافيه في…" at bounding box center [360, 258] width 395 height 63
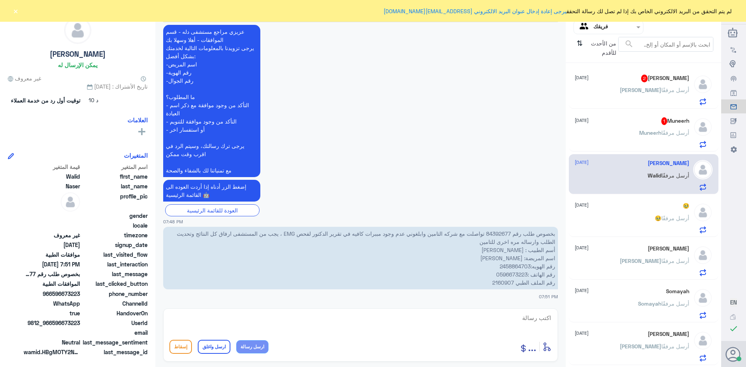
click at [535, 321] on textarea at bounding box center [360, 322] width 382 height 19
type textarea "السلام عليكم ورحمه الله وبركاته"
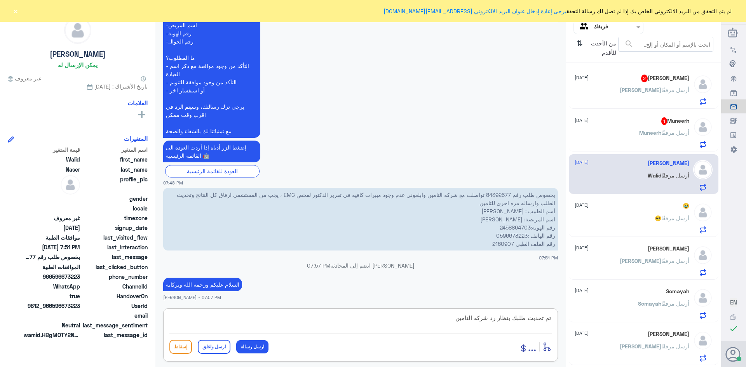
paste textarea "تمنياتي لك بالشفاء العاجل"
click at [462, 319] on textarea "تم تحدبث طلبك بتظار رد شركه التامين تمنياتي لك بالشفاء العاجل" at bounding box center [360, 322] width 382 height 19
type textarea "تم تحدبث طلبك بتظار رد شركه التامين /تمنياتي لك بالشفاء العاجل"
click at [214, 343] on button "ارسل واغلق" at bounding box center [214, 347] width 33 height 14
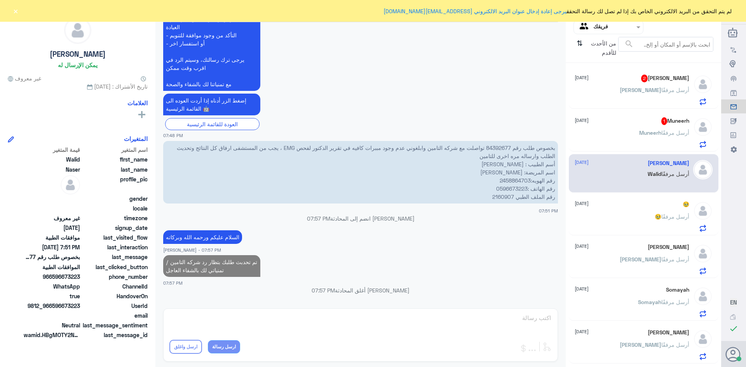
click at [639, 136] on span "Muneerh" at bounding box center [650, 132] width 22 height 7
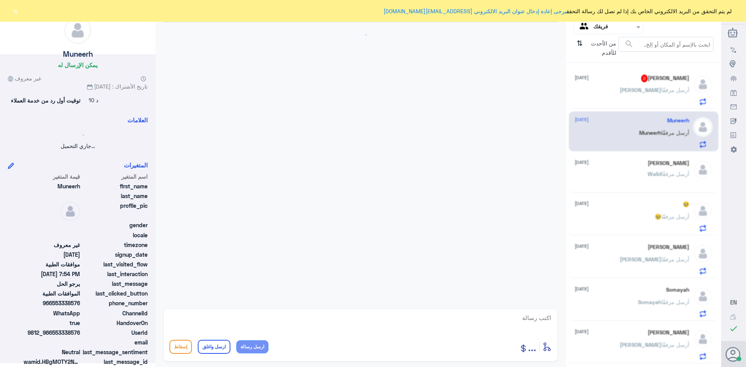
scroll to position [690, 0]
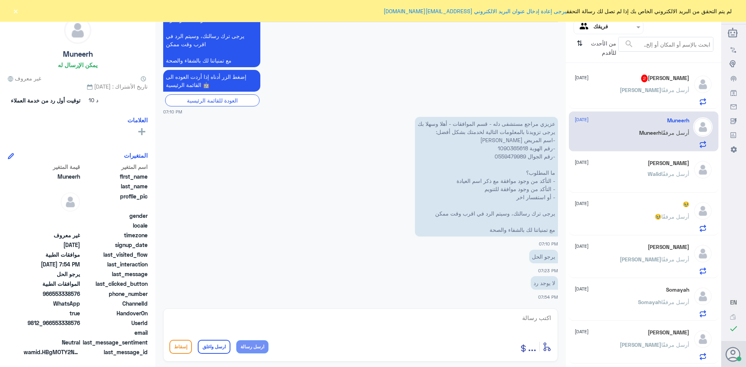
click at [641, 78] on h5 "[PERSON_NAME] 2" at bounding box center [665, 79] width 48 height 8
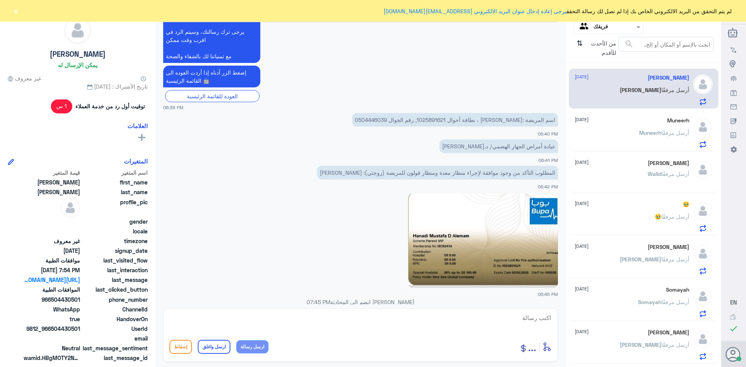
scroll to position [501, 0]
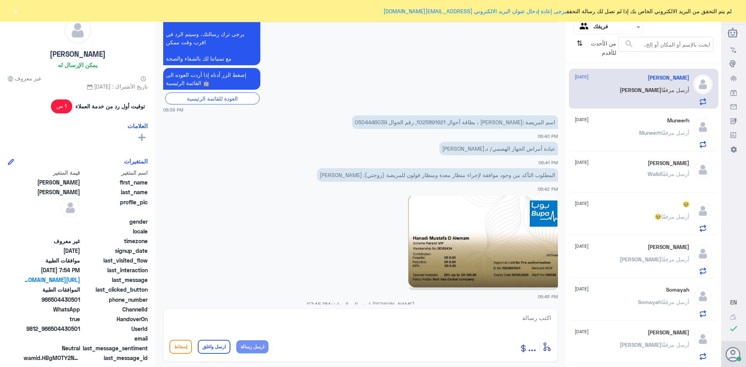
click at [417, 120] on p "اسم المريضة :[PERSON_NAME] ، بطاقة أحوال 1025891621, رقم الجوال 0504446039" at bounding box center [455, 122] width 206 height 14
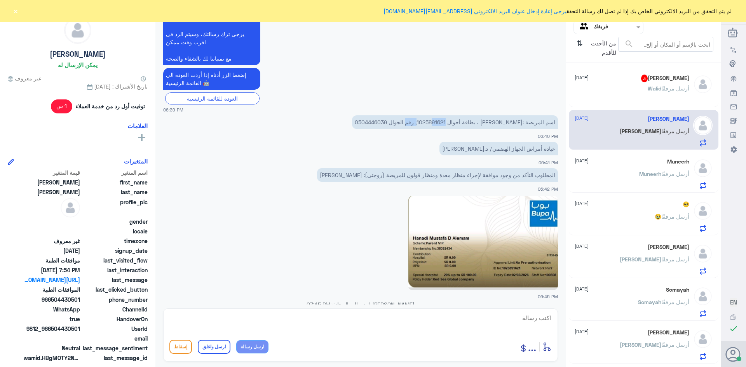
click at [414, 120] on p "اسم المريضة :[PERSON_NAME] ، بطاقة أحوال 1025891621, رقم الجوال 0504446039" at bounding box center [455, 122] width 206 height 14
click at [413, 121] on p "اسم المريضة :[PERSON_NAME] ، بطاقة أحوال 1025891621, رقم الجوال 0504446039" at bounding box center [455, 122] width 206 height 14
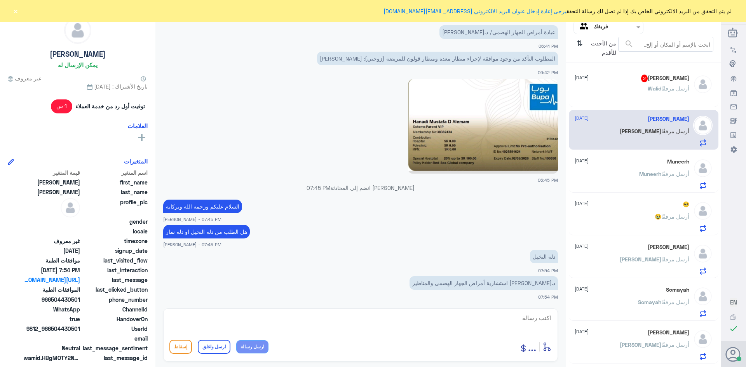
click at [536, 316] on textarea at bounding box center [360, 322] width 382 height 19
type textarea "فضلا التوجه لقسم المناظير الخدمه لا تتطلب موافقه"
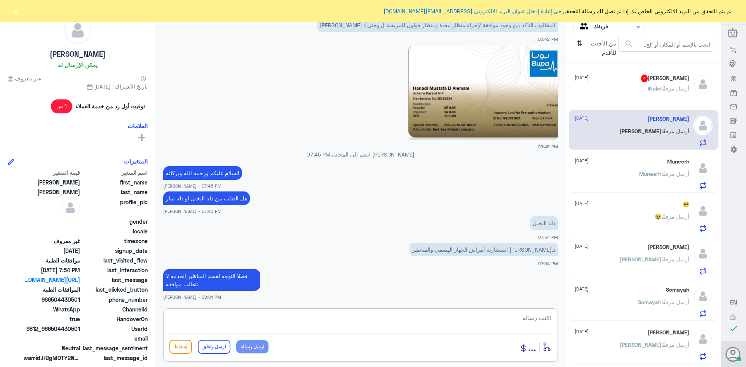
click at [526, 320] on textarea at bounding box center [360, 322] width 382 height 19
paste textarea "تمنياتي لك بالشفاء العاجل"
type textarea "تمنياتي لك بالشفاء العاجل"
click at [214, 349] on button "ارسل واغلق" at bounding box center [214, 347] width 33 height 14
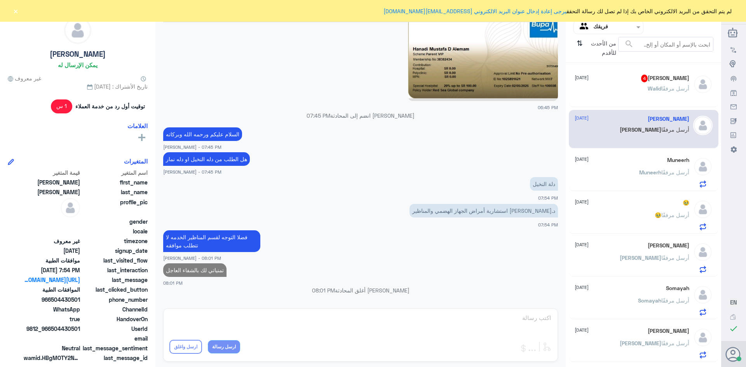
click at [648, 84] on p "[PERSON_NAME] أرسل مرفقًا" at bounding box center [669, 93] width 42 height 19
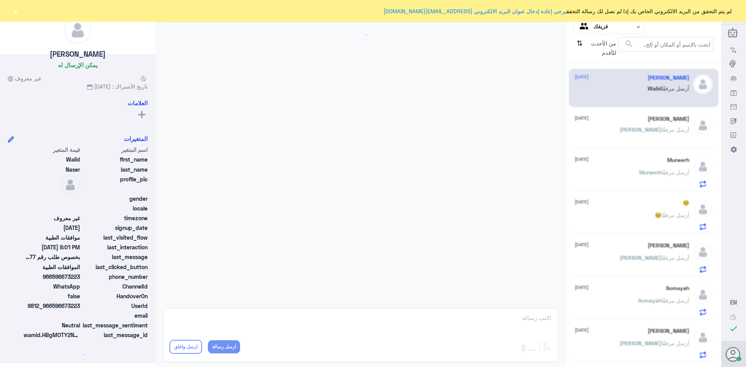
scroll to position [779, 0]
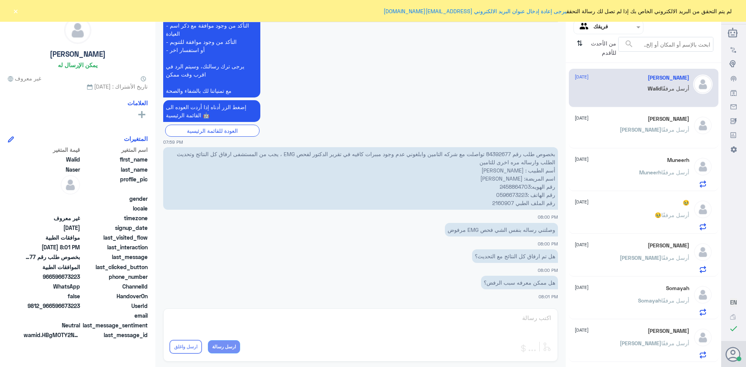
click at [500, 204] on p "بخصوص طلب رقم 84392677 تواصلت مع شركه التامين وابلغوني عدم وجود مببرات كافيه في…" at bounding box center [360, 178] width 395 height 63
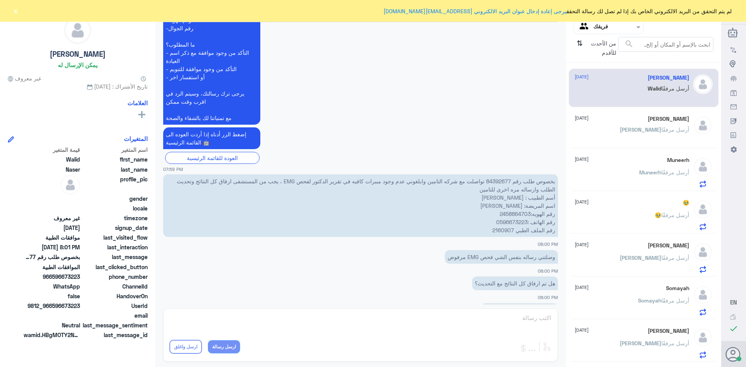
scroll to position [1594, 0]
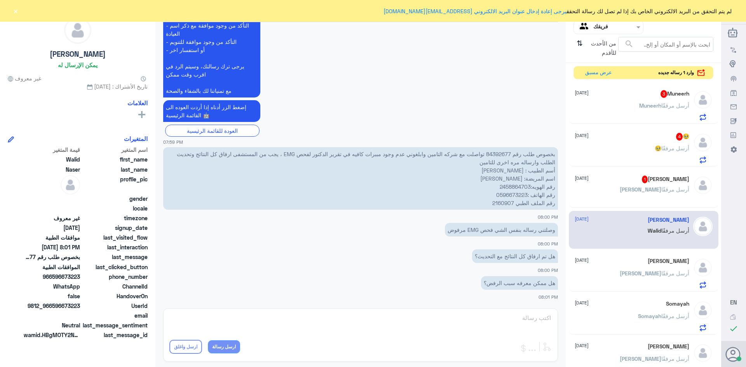
click at [642, 179] on h5 "[PERSON_NAME] 1" at bounding box center [665, 180] width 47 height 8
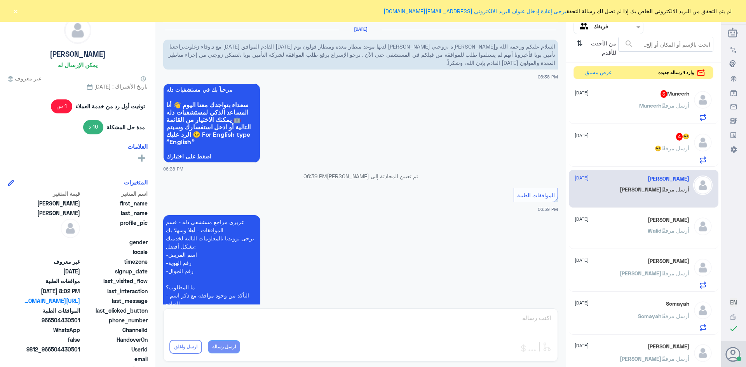
scroll to position [609, 0]
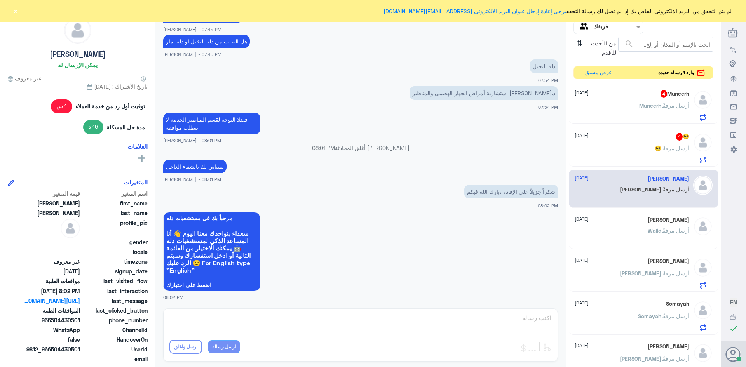
click at [652, 140] on div "🥹 4 [DATE]" at bounding box center [632, 137] width 115 height 8
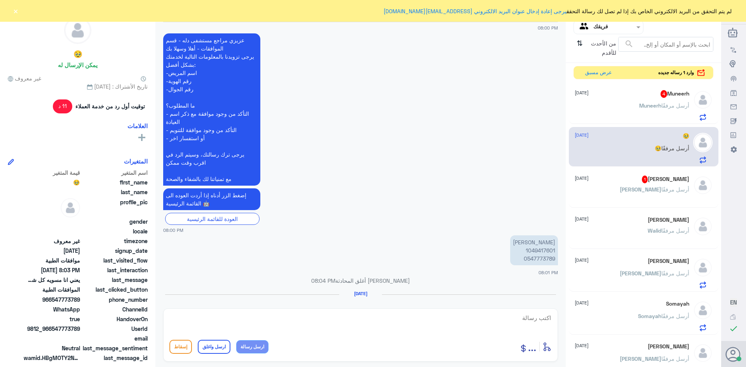
scroll to position [533, 0]
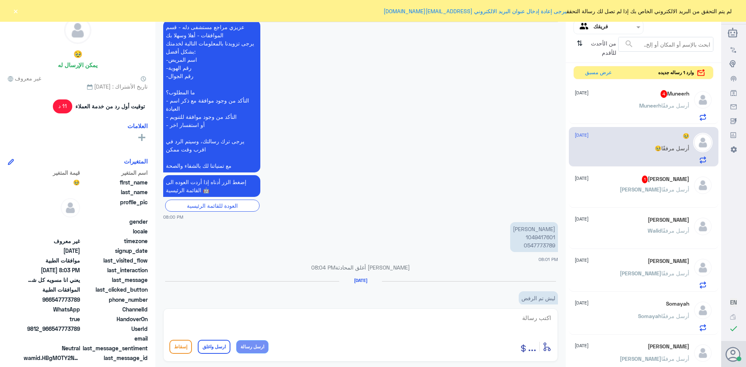
click at [536, 236] on p "[PERSON_NAME] 1049417601 0547773789" at bounding box center [534, 237] width 48 height 30
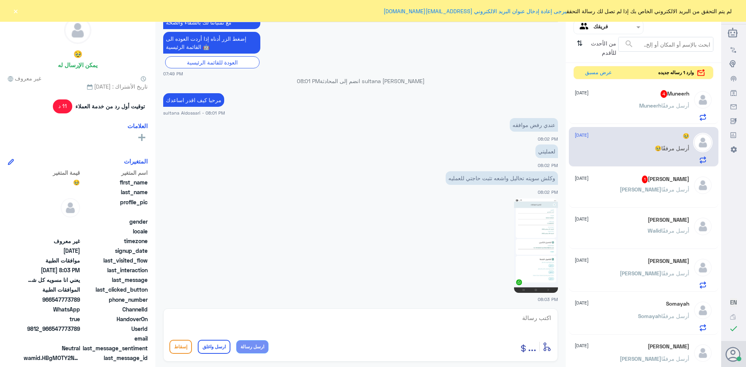
scroll to position [1685, 0]
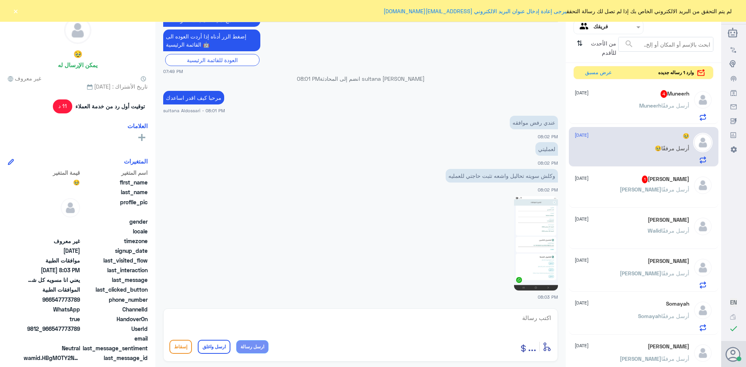
click at [603, 182] on div "[PERSON_NAME] 1 [DATE]" at bounding box center [632, 180] width 115 height 8
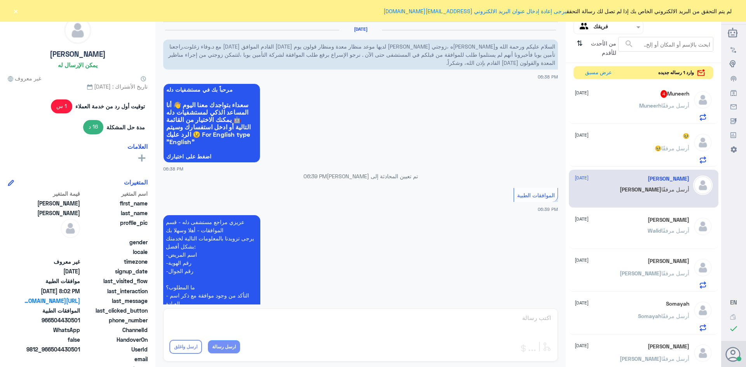
scroll to position [609, 0]
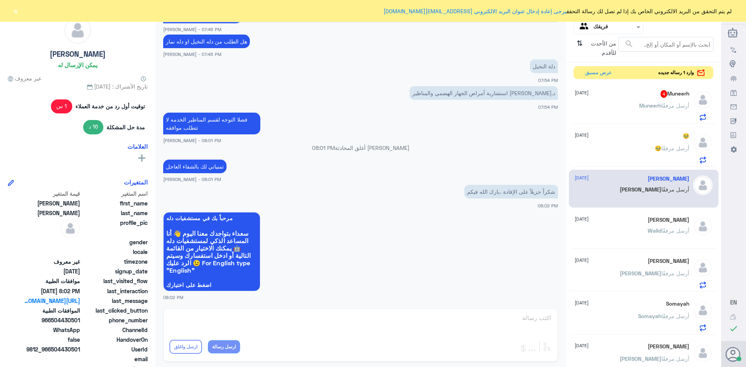
click at [618, 110] on div "[PERSON_NAME] أرسل مرفقًا" at bounding box center [632, 111] width 115 height 17
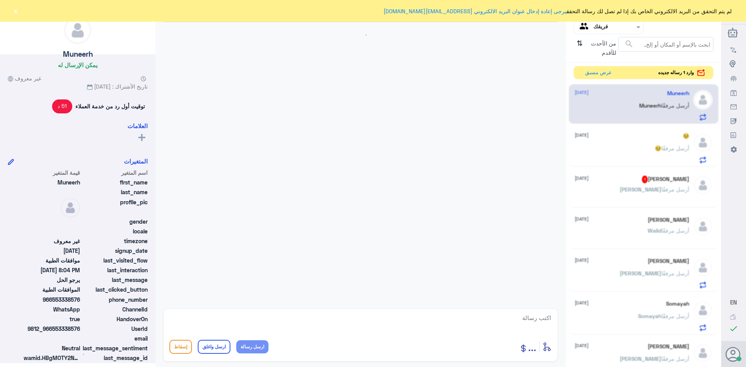
scroll to position [682, 0]
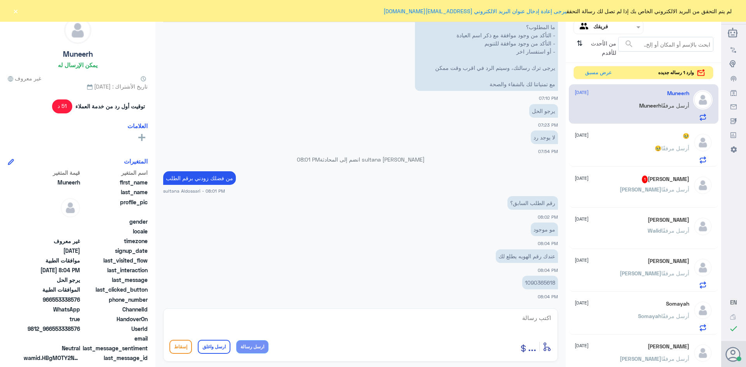
click at [634, 190] on div "[PERSON_NAME] أرسل مرفقًا" at bounding box center [632, 195] width 115 height 17
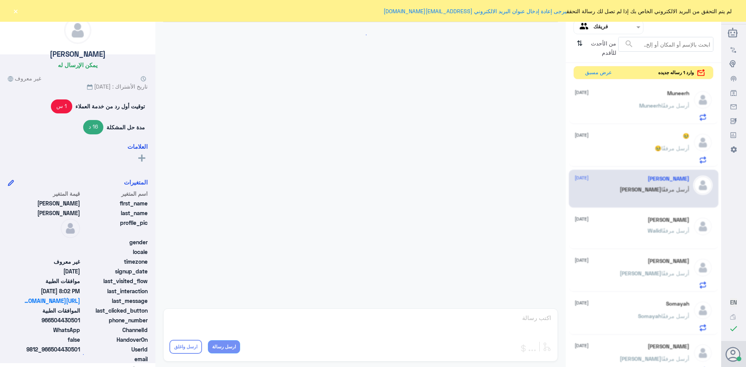
scroll to position [609, 0]
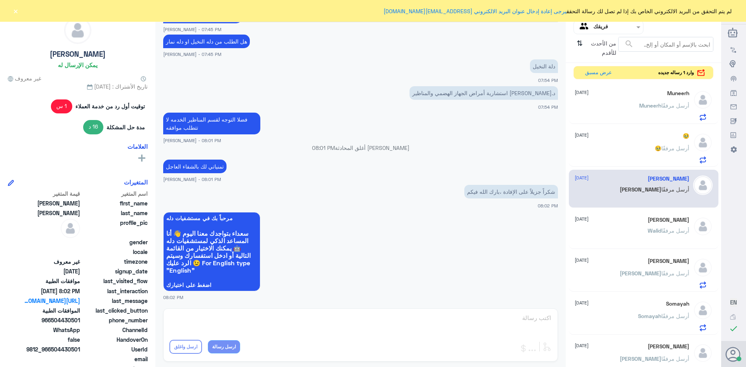
click at [593, 30] on input "text" at bounding box center [614, 27] width 43 height 9
click at [601, 68] on لديك "الوارد لديك" at bounding box center [612, 68] width 24 height 7
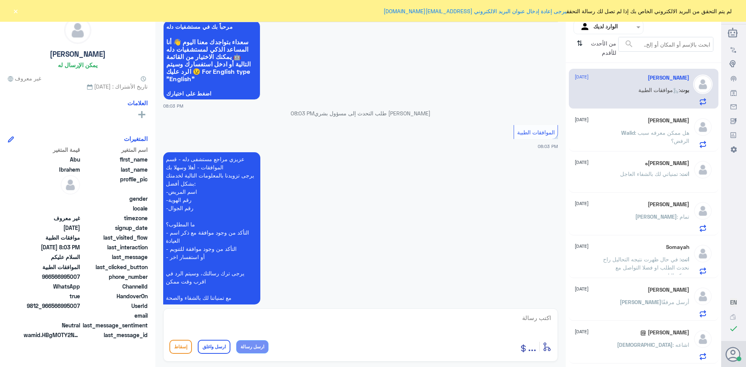
scroll to position [98, 0]
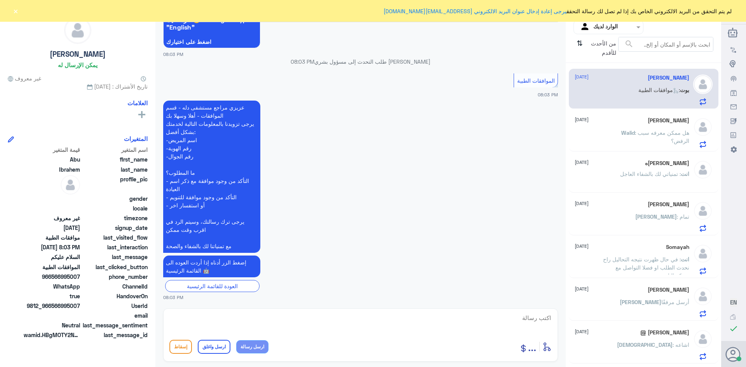
click at [541, 317] on textarea at bounding box center [360, 322] width 382 height 19
type textarea "وعليكم السلام والرحمه"
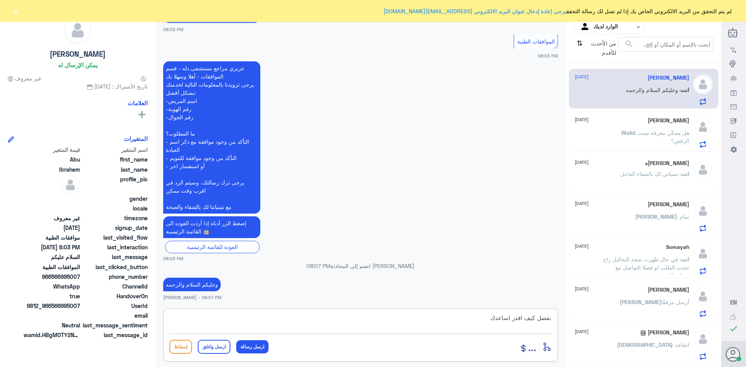
type textarea "تفضل كيف اقدر اساعدك"
